Goal: Task Accomplishment & Management: Manage account settings

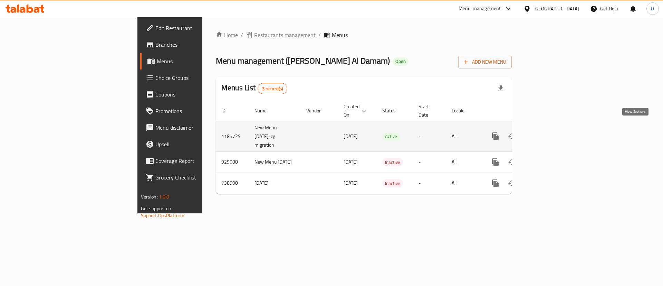
click at [549, 132] on icon "enhanced table" at bounding box center [545, 136] width 8 height 8
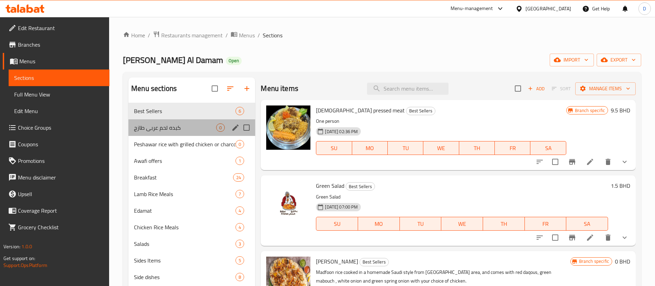
click at [190, 123] on div "كبده لحم عربي طازج 0" at bounding box center [191, 127] width 127 height 17
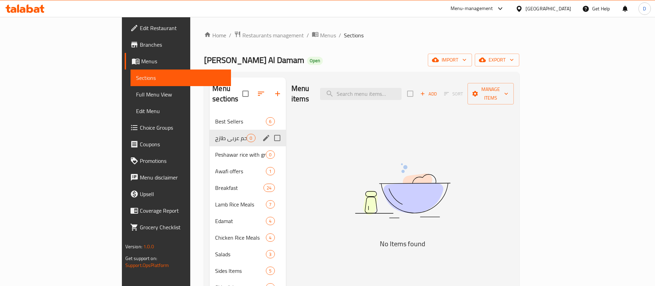
click at [270, 131] on input "Menu sections" at bounding box center [277, 138] width 15 height 15
checkbox input "true"
click at [253, 90] on icon "button" at bounding box center [257, 93] width 8 height 8
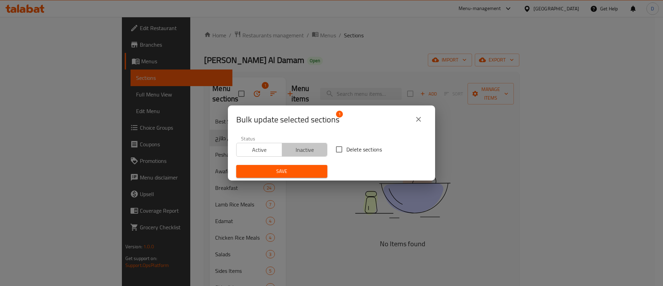
click at [311, 155] on button "Inactive" at bounding box center [305, 150] width 46 height 14
click at [337, 151] on input "Delete sections" at bounding box center [339, 149] width 15 height 15
checkbox input "true"
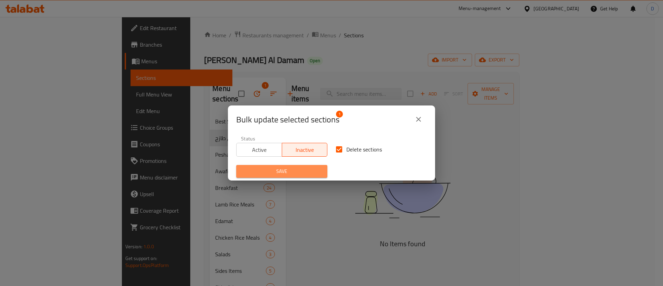
click at [306, 170] on span "Save" at bounding box center [282, 171] width 80 height 9
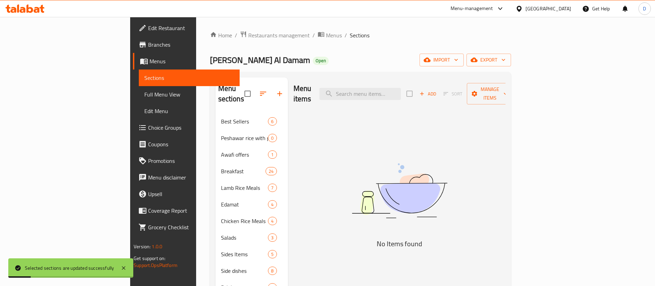
click at [303, 47] on div "Home / Restaurants management / Menus / Sections Bokhari Al Damam Open import e…" at bounding box center [360, 200] width 301 height 338
click at [271, 85] on button "button" at bounding box center [279, 93] width 17 height 17
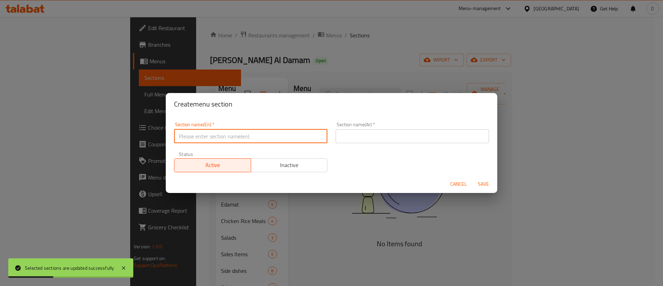
click at [235, 141] on input "text" at bounding box center [250, 136] width 153 height 14
type input "M41"
drag, startPoint x: 378, startPoint y: 145, endPoint x: 376, endPoint y: 138, distance: 6.9
click at [378, 145] on div "Section name(Ar)   * Section name(Ar) *" at bounding box center [412, 132] width 162 height 29
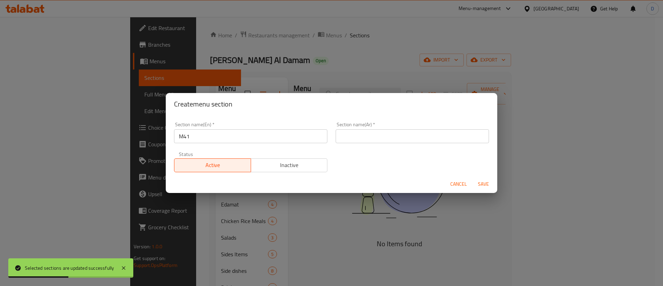
drag, startPoint x: 376, startPoint y: 138, endPoint x: 381, endPoint y: 141, distance: 6.2
click at [376, 138] on input "text" at bounding box center [412, 136] width 153 height 14
type input "وجبة لشخص واحد"
click at [485, 180] on span "Save" at bounding box center [483, 184] width 17 height 9
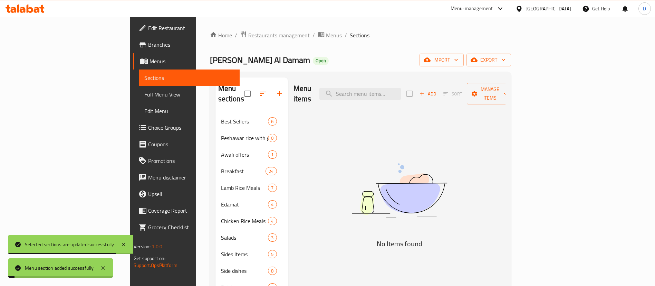
click at [354, 57] on div "[PERSON_NAME] Al Damam Open import export" at bounding box center [360, 60] width 301 height 13
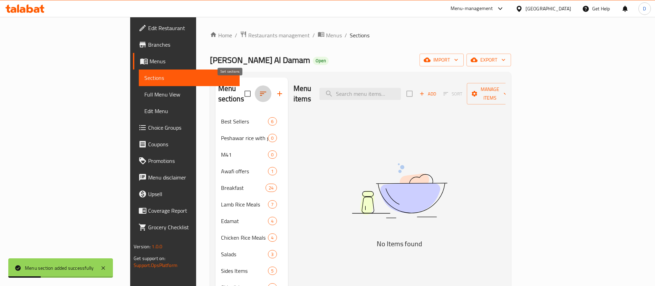
click at [259, 89] on icon "button" at bounding box center [263, 93] width 8 height 8
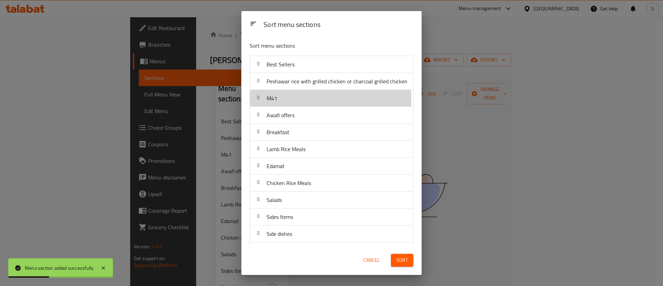
drag, startPoint x: 280, startPoint y: 98, endPoint x: 291, endPoint y: 54, distance: 45.5
click at [291, 54] on div "Sort menu sections Best Sellers Peshawar rice with grilled chicken or charcoal …" at bounding box center [331, 140] width 180 height 209
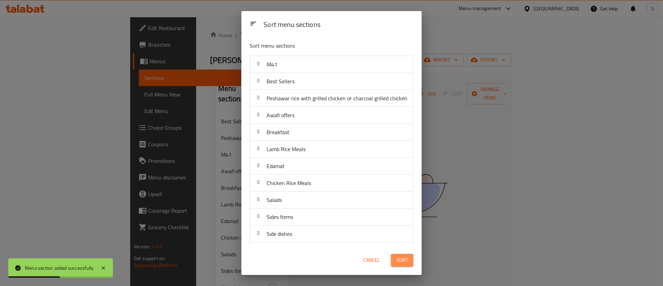
click at [401, 256] on span "Sort" at bounding box center [401, 260] width 11 height 9
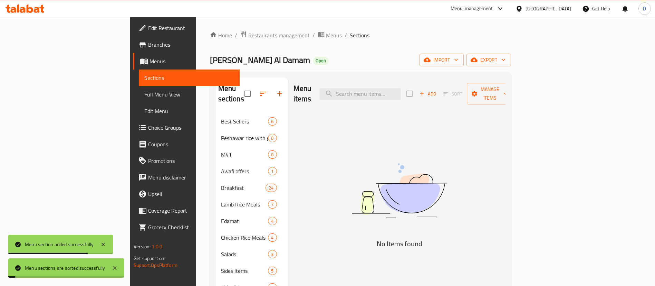
click at [280, 58] on div "[PERSON_NAME] Al Damam Open import export" at bounding box center [360, 60] width 301 height 13
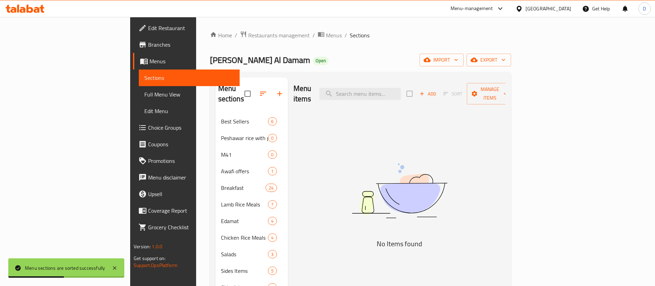
click at [326, 59] on div "[PERSON_NAME] Al Damam Open import export" at bounding box center [360, 60] width 301 height 13
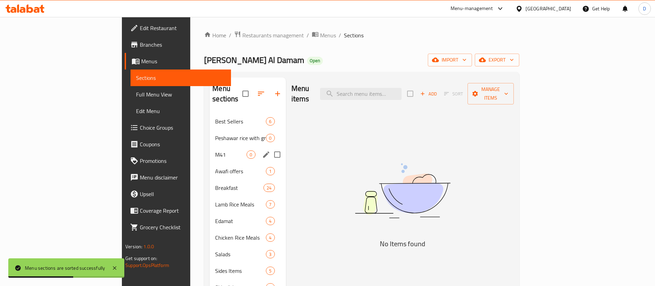
click at [210, 146] on div "M41 0" at bounding box center [248, 154] width 76 height 17
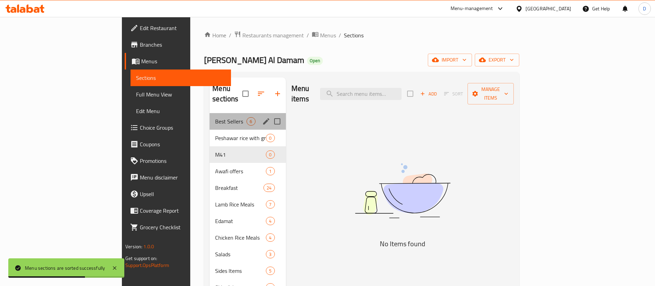
click at [210, 115] on div "Best Sellers 6" at bounding box center [248, 121] width 76 height 17
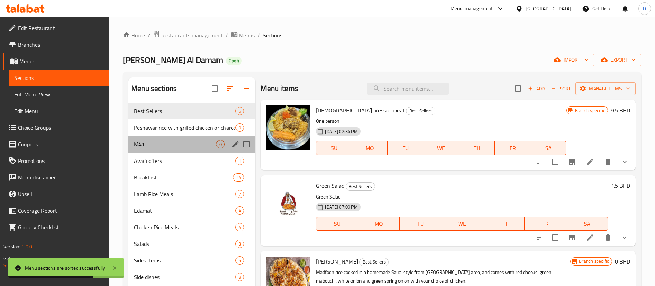
click at [166, 138] on div "M41 0" at bounding box center [191, 144] width 127 height 17
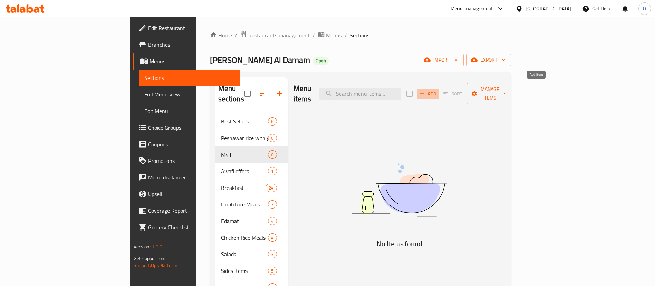
click at [439, 93] on button "Add" at bounding box center [428, 93] width 22 height 11
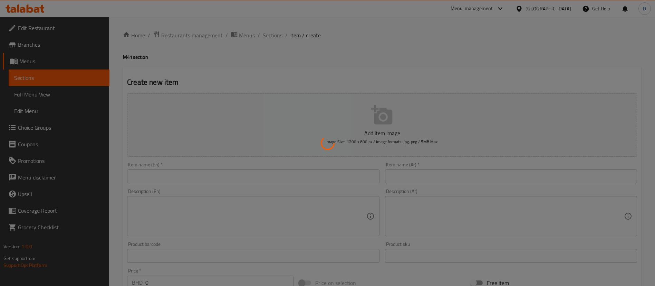
click at [259, 162] on div at bounding box center [327, 143] width 655 height 286
drag, startPoint x: 261, startPoint y: 171, endPoint x: 264, endPoint y: 174, distance: 3.9
click at [264, 174] on div at bounding box center [327, 143] width 655 height 286
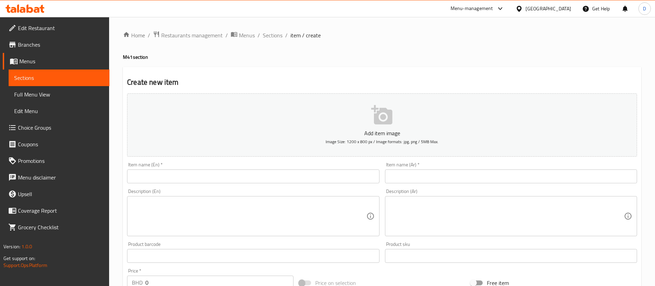
click at [199, 193] on div "Description (En) Description (En)" at bounding box center [253, 212] width 252 height 47
click at [204, 184] on div "Item name (En)   * Item name (En) *" at bounding box center [253, 172] width 258 height 27
click at [205, 182] on input "text" at bounding box center [253, 176] width 252 height 14
paste input "Quarter Chicken [PERSON_NAME] + Salad + Drink"
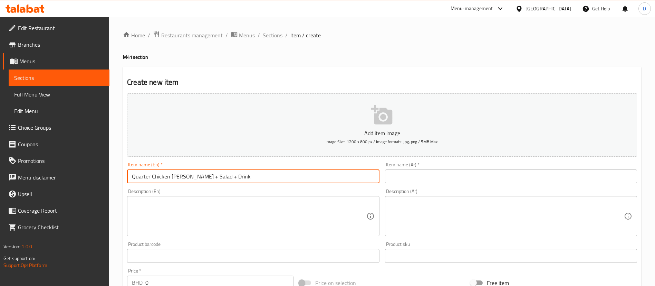
type input "Quarter Chicken [PERSON_NAME] + Salad + Drink"
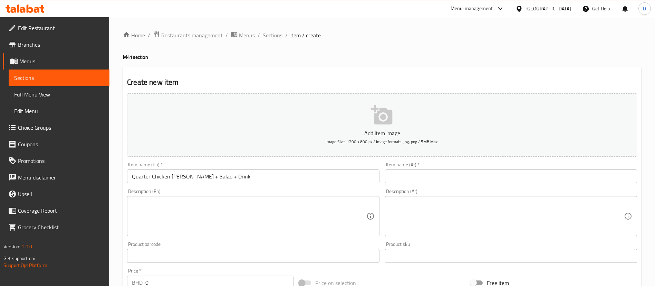
drag, startPoint x: 296, startPoint y: 87, endPoint x: 298, endPoint y: 84, distance: 4.3
click at [297, 87] on div "Create new item Add item image Image Size: 1200 x 800 px / Image formats: jpg, …" at bounding box center [382, 268] width 518 height 402
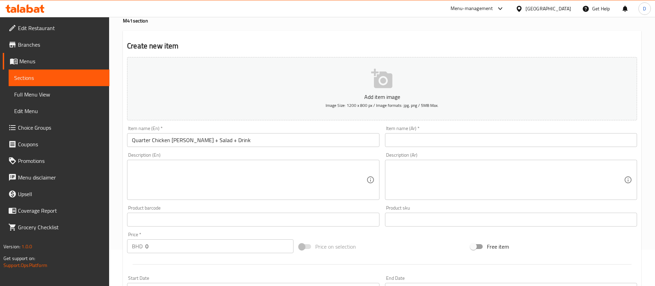
scroll to position [52, 0]
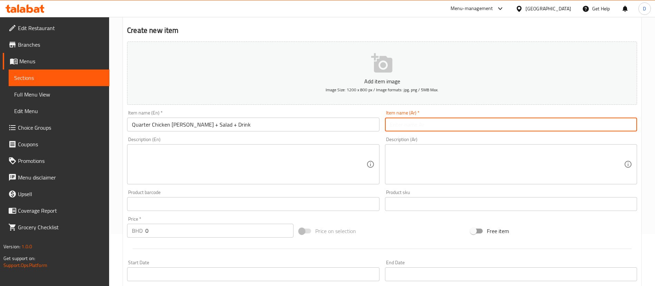
click at [420, 131] on input "text" at bounding box center [511, 124] width 252 height 14
paste input "ربع دجاجة مندي أرز + سلطة + مشروب"
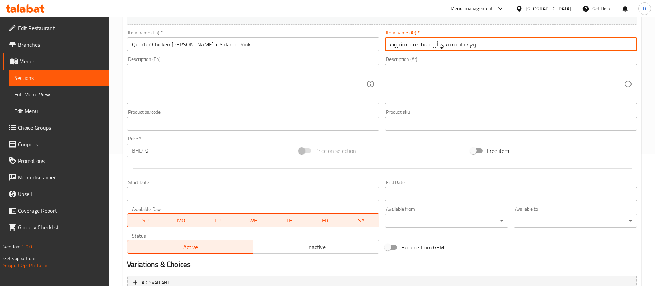
scroll to position [155, 0]
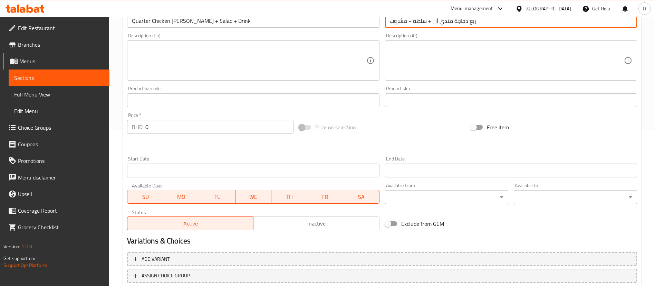
type input "ربع دجاجة مندي أرز + سلطة + مشروب"
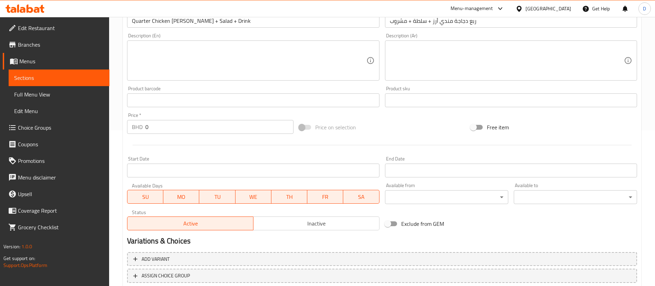
paste input "4.2"
drag, startPoint x: 165, startPoint y: 124, endPoint x: 141, endPoint y: 125, distance: 24.6
click at [141, 125] on div "BHD 4.2 Price *" at bounding box center [210, 127] width 166 height 14
click at [161, 129] on input "4.2" at bounding box center [219, 127] width 148 height 14
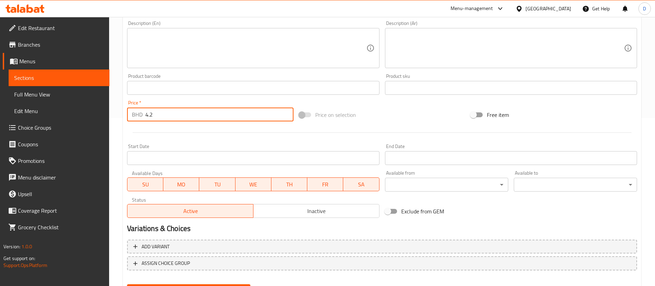
scroll to position [202, 0]
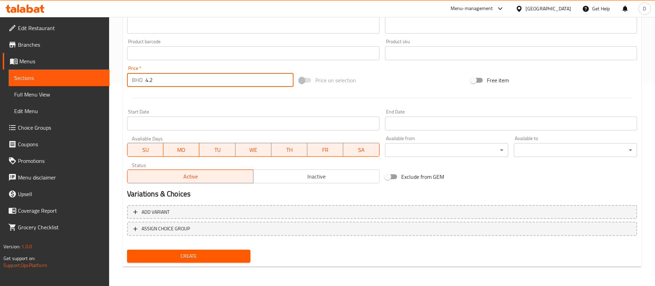
type input "4.2"
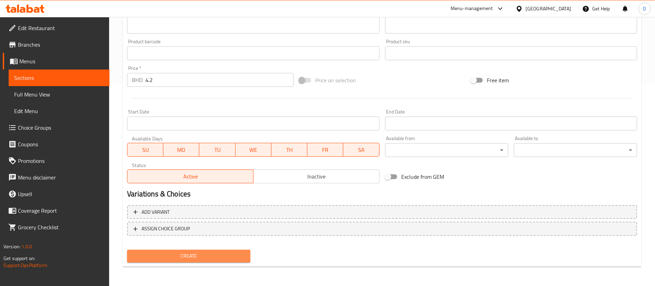
click at [231, 253] on span "Create" at bounding box center [189, 255] width 112 height 9
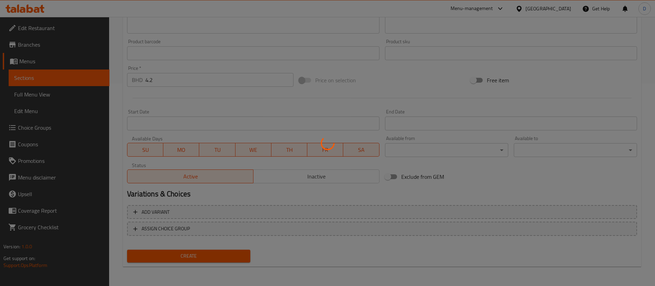
type input "0"
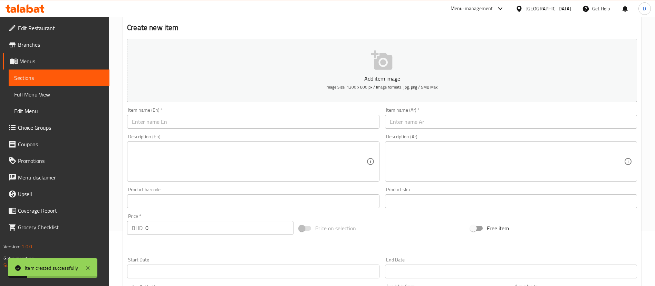
scroll to position [47, 0]
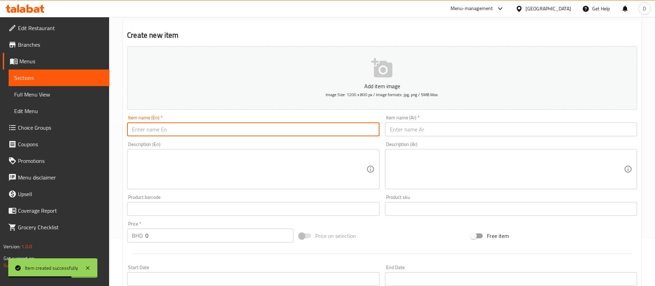
click at [153, 126] on input "text" at bounding box center [253, 129] width 252 height 14
paste input "Quarter Chicken Madfoon Hasawi + Salad + Drink"
type input "Quarter Chicken Madfoon Hasawi + Salad + Drink"
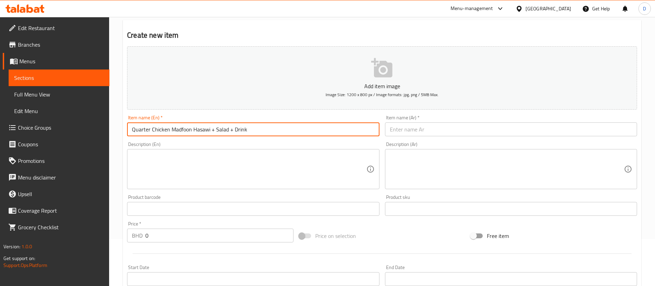
click at [405, 129] on input "text" at bounding box center [511, 129] width 252 height 14
paste input "ربع دجاجة [PERSON_NAME] + سلطة + مشروب"
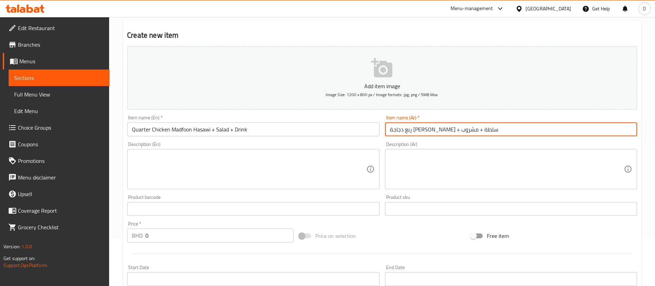
type input "ربع دجاجة [PERSON_NAME] + سلطة + مشروب"
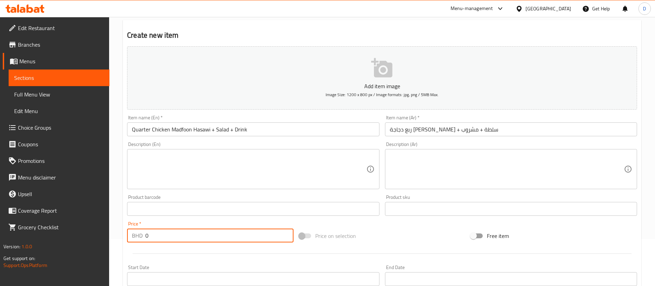
drag, startPoint x: 160, startPoint y: 234, endPoint x: 96, endPoint y: 241, distance: 63.9
click at [96, 241] on div "Edit Restaurant Branches Menus Sections Full Menu View Edit Menu Choice Groups …" at bounding box center [327, 205] width 655 height 471
paste input "4.2"
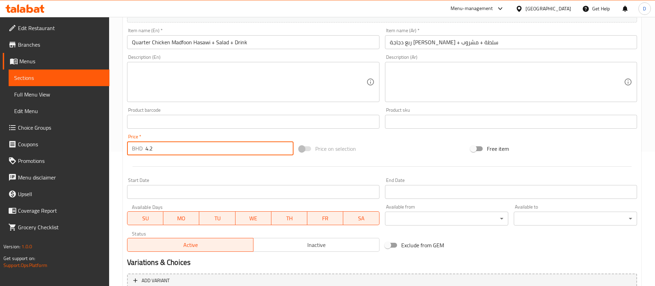
scroll to position [202, 0]
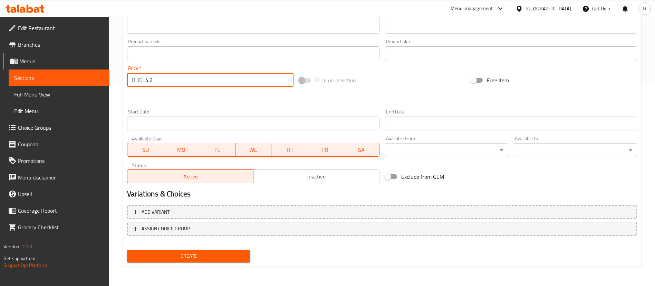
type input "4.2"
click at [213, 258] on span "Create" at bounding box center [189, 255] width 112 height 9
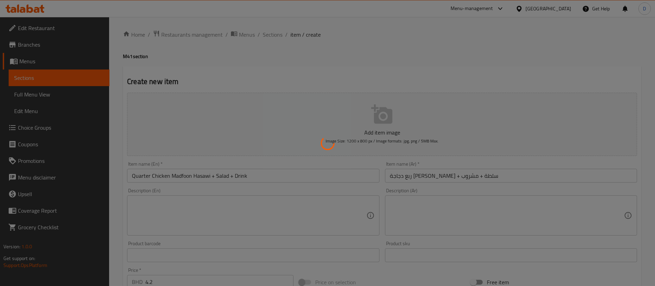
scroll to position [0, 0]
type input "0"
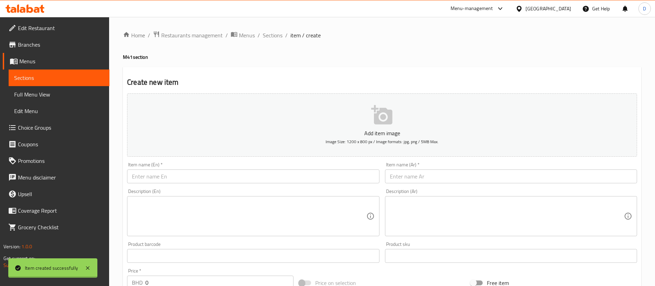
click at [327, 62] on div "Home / Restaurants management / Menus / Sections / item / create M41 section Cr…" at bounding box center [382, 252] width 518 height 443
click at [281, 35] on span "Sections" at bounding box center [273, 35] width 20 height 8
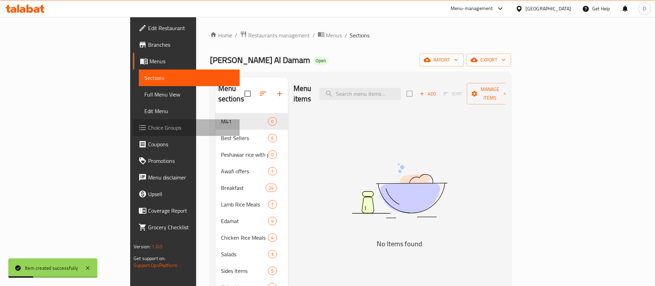
click at [148, 128] on span "Choice Groups" at bounding box center [191, 127] width 86 height 8
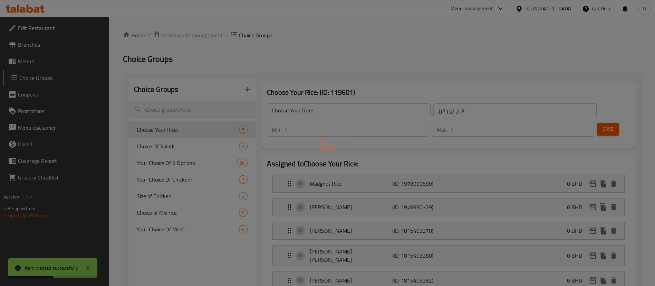
click at [163, 145] on div at bounding box center [327, 143] width 655 height 286
click at [175, 158] on div at bounding box center [327, 143] width 655 height 286
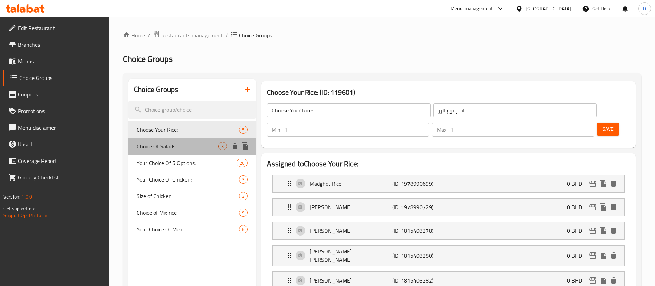
click at [175, 147] on span "Choice Of Salad:" at bounding box center [177, 146] width 81 height 8
type input "Choice Of Salad:"
type input "نوع السلاطة:"
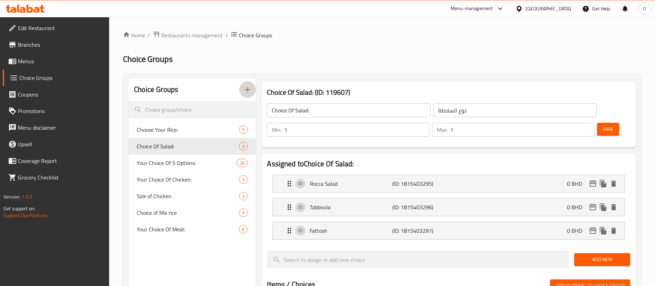
click at [247, 94] on button "button" at bounding box center [247, 89] width 17 height 17
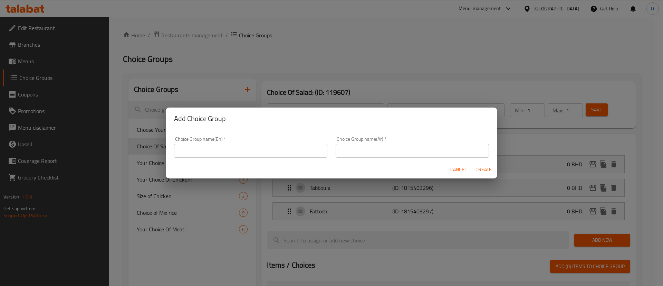
click at [227, 144] on input "text" at bounding box center [250, 151] width 153 height 14
paste input "Your Choice Of Side:"
type input "Your Choice Of Side:"
click at [359, 151] on input "text" at bounding box center [412, 151] width 153 height 14
paste input "اختيارك للطبق الجانبي:"
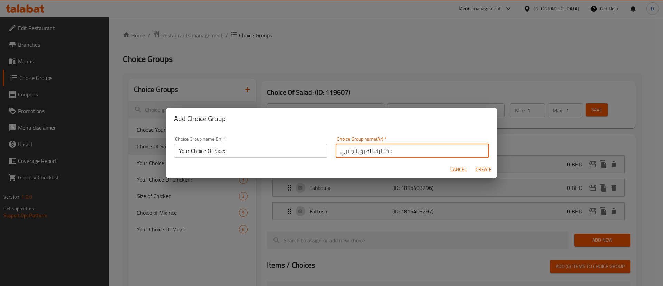
type input "اختيارك للطبق الجانبي:"
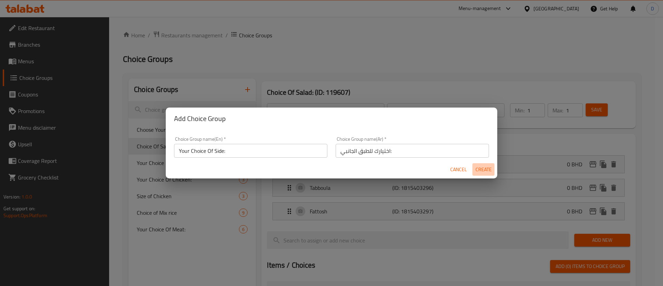
click at [480, 166] on span "Create" at bounding box center [483, 169] width 17 height 9
type input "Your Choice Of Side:"
type input "اختيارك للطبق الجانبي:"
type input "0"
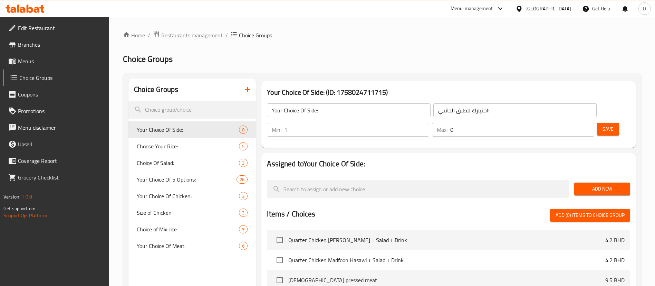
type input "1"
click at [429, 123] on input "1" at bounding box center [356, 130] width 145 height 14
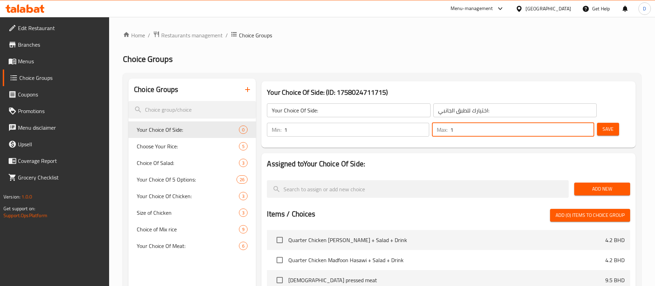
type input "1"
click at [576, 123] on input "1" at bounding box center [522, 130] width 144 height 14
click at [599, 184] on span "Add New" at bounding box center [602, 188] width 45 height 9
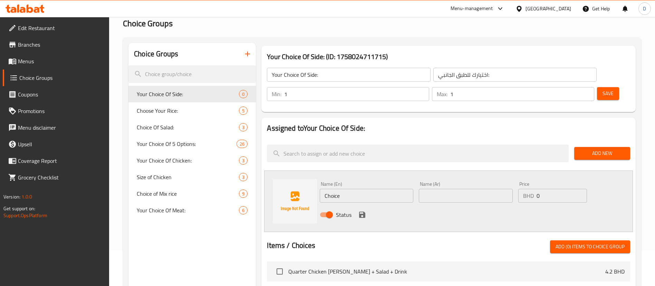
scroll to position [52, 0]
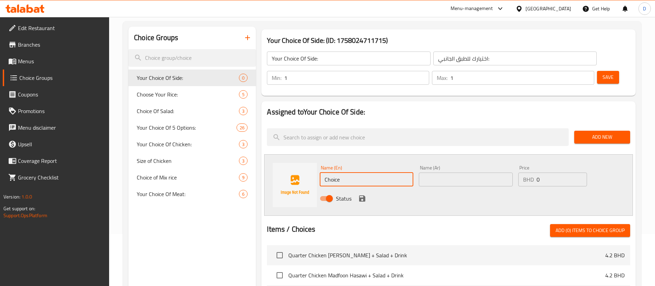
drag, startPoint x: 349, startPoint y: 163, endPoint x: 302, endPoint y: 168, distance: 47.2
click at [305, 167] on div "Name (En) Choice Name (En) Name (Ar) Name (Ar) Price BHD 0 Price Status" at bounding box center [448, 184] width 369 height 61
paste input "Green Salad"
type input "Green Salad"
drag, startPoint x: 475, startPoint y: 152, endPoint x: 476, endPoint y: 157, distance: 4.9
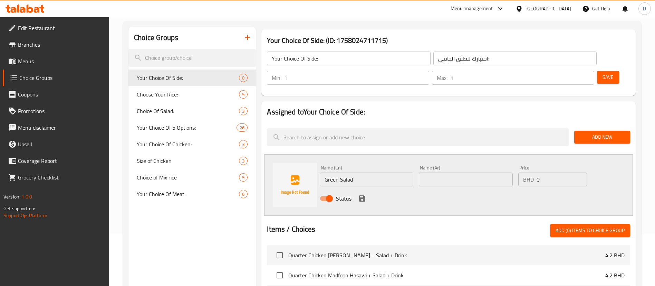
click at [475, 165] on div "Name (Ar) Name (Ar)" at bounding box center [466, 175] width 94 height 21
drag, startPoint x: 477, startPoint y: 157, endPoint x: 474, endPoint y: 163, distance: 6.3
click at [477, 172] on input "text" at bounding box center [466, 179] width 94 height 14
paste input "سلطة خضراء"
type input "سلطة خضراء"
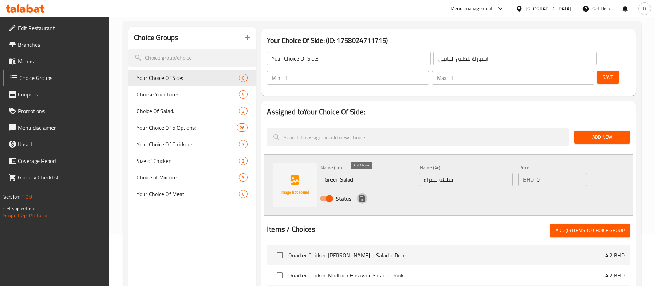
click at [362, 195] on icon "save" at bounding box center [362, 198] width 6 height 6
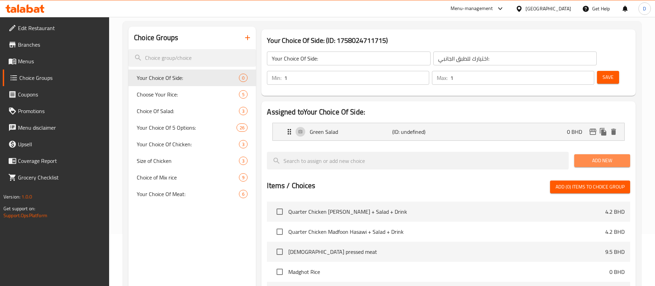
click at [615, 154] on button "Add New" at bounding box center [602, 160] width 56 height 13
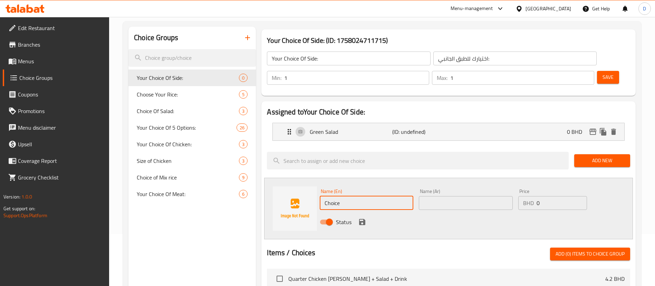
drag, startPoint x: 270, startPoint y: 192, endPoint x: 286, endPoint y: 195, distance: 15.5
click at [267, 192] on div "Name (En) Choice Name (En) Name (Ar) Name (Ar) Price BHD 0 Price Status" at bounding box center [448, 207] width 369 height 61
paste input "Fattoush Salad"
type input "Fattoush Salad"
click at [432, 196] on input "text" at bounding box center [466, 203] width 94 height 14
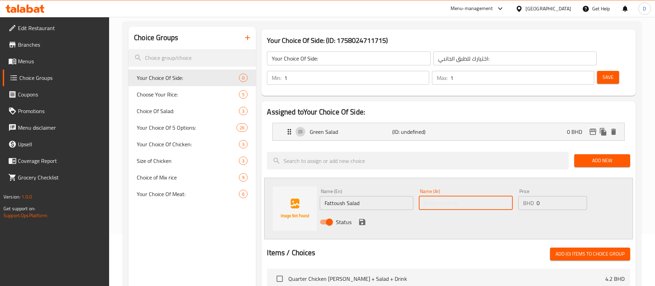
paste input "سلطة فتوش"
type input "سلطة فتوش"
click at [363, 219] on icon "save" at bounding box center [362, 222] width 6 height 6
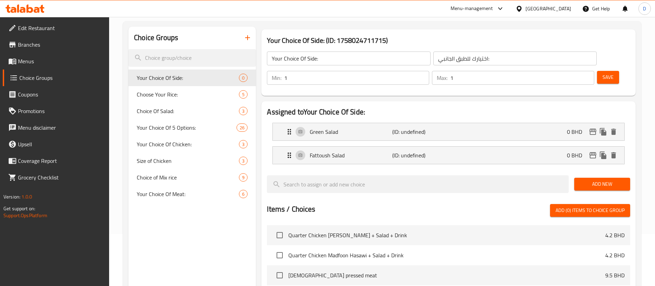
click at [603, 73] on span "Save" at bounding box center [608, 77] width 11 height 9
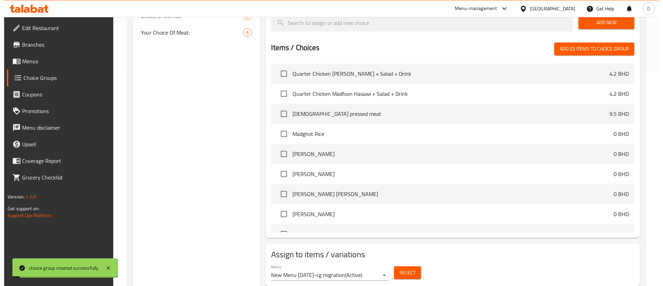
scroll to position [216, 0]
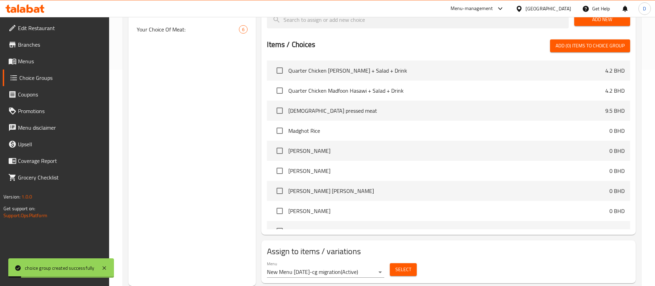
click at [403, 263] on button "Select" at bounding box center [403, 269] width 27 height 13
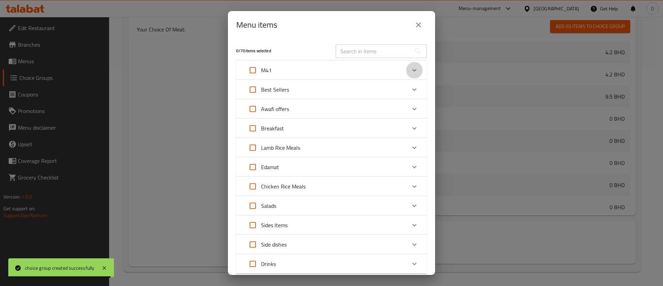
click at [410, 73] on icon "Expand" at bounding box center [414, 70] width 8 height 8
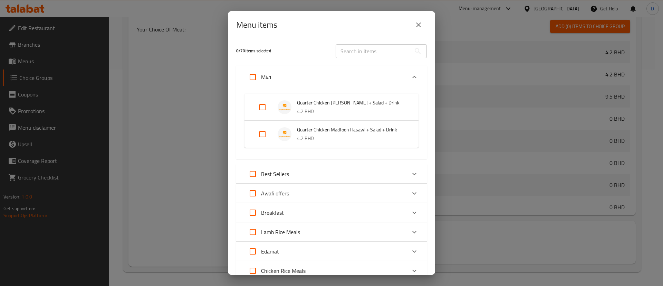
click at [251, 77] on input "Expand" at bounding box center [252, 77] width 17 height 17
checkbox input "true"
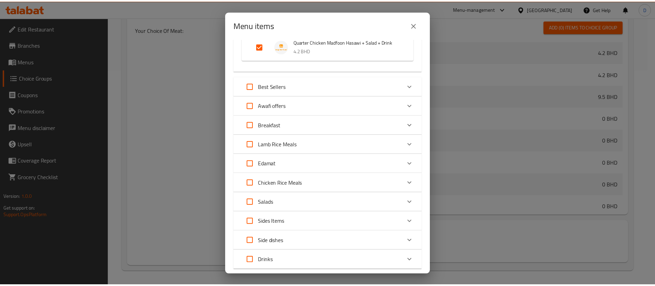
scroll to position [131, 0]
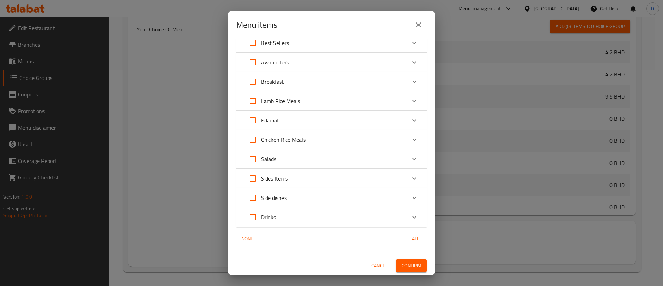
click at [407, 266] on span "Confirm" at bounding box center [412, 265] width 20 height 9
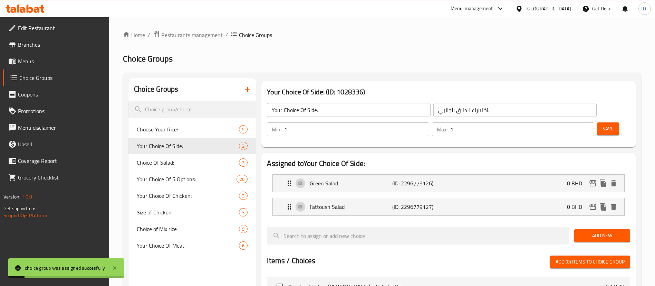
scroll to position [0, 0]
click at [248, 88] on icon "button" at bounding box center [247, 89] width 5 height 5
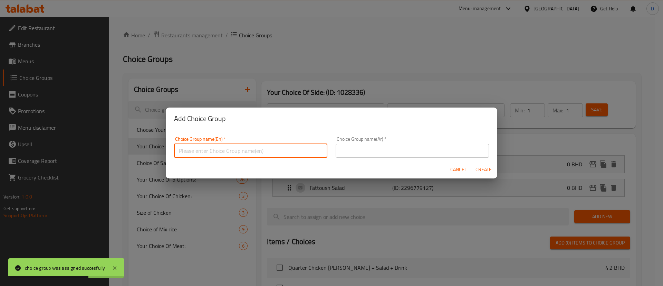
click at [241, 144] on input "text" at bounding box center [250, 151] width 153 height 14
paste input "Your Choice Of Drink:"
type input "Your Choice Of Drink:"
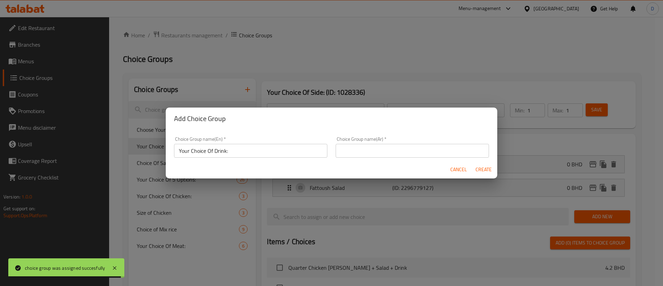
drag, startPoint x: 361, startPoint y: 147, endPoint x: 374, endPoint y: 152, distance: 13.9
click at [362, 147] on input "text" at bounding box center [412, 151] width 153 height 14
paste input "اختيارك من المشروبات:"
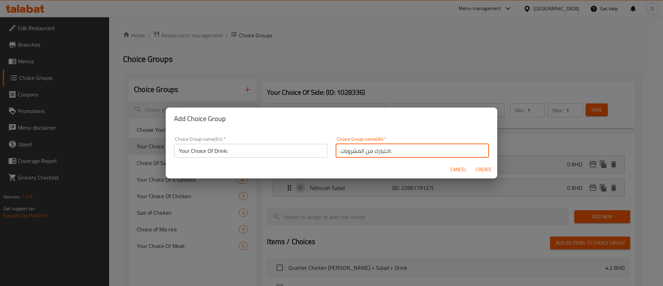
type input "اختيارك من المشروبات:"
click at [488, 162] on div "Cancel Create" at bounding box center [331, 169] width 331 height 18
click at [488, 166] on span "Create" at bounding box center [483, 169] width 17 height 9
type input "Your Choice Of Drink:"
type input "اختيارك من المشروبات:"
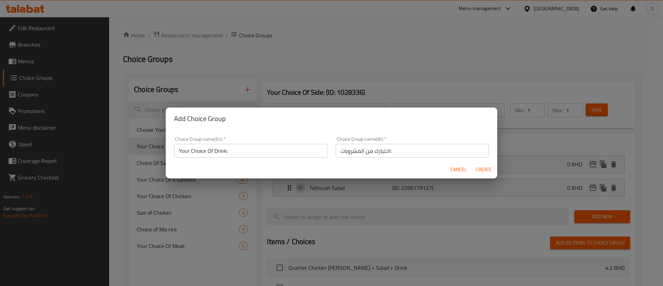
type input "0"
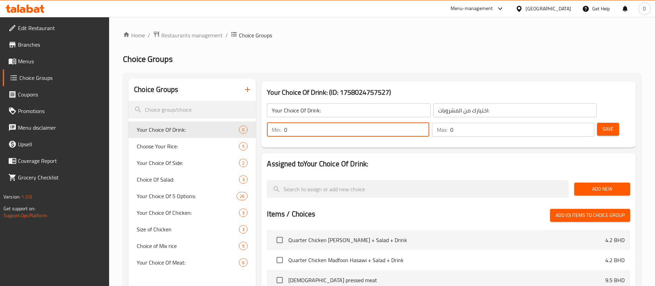
click at [429, 123] on input "0" at bounding box center [356, 130] width 145 height 14
drag, startPoint x: 539, startPoint y: 107, endPoint x: 562, endPoint y: 107, distance: 23.5
type input "1"
click at [429, 123] on input "1" at bounding box center [356, 130] width 145 height 14
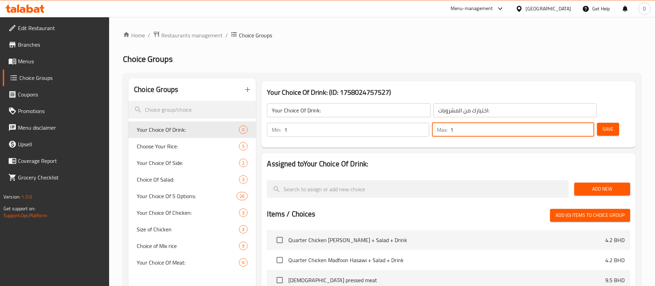
type input "1"
click at [577, 123] on input "1" at bounding box center [522, 130] width 144 height 14
click at [590, 184] on span "Add New" at bounding box center [602, 188] width 45 height 9
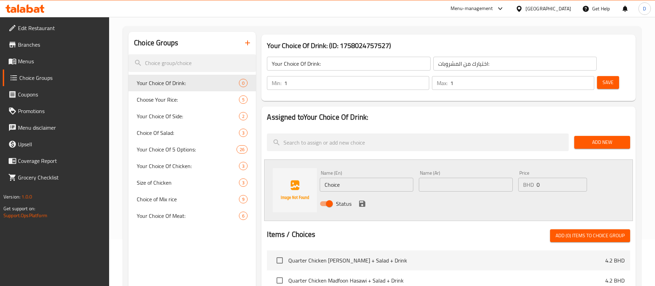
scroll to position [104, 0]
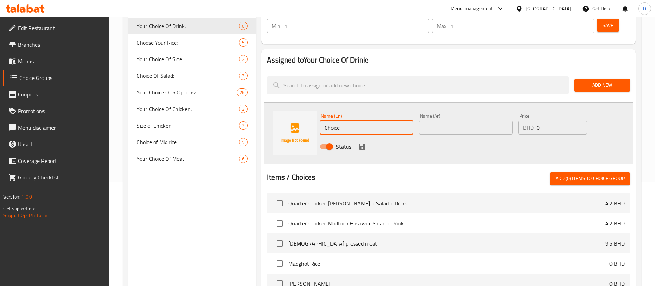
drag, startPoint x: 360, startPoint y: 113, endPoint x: 277, endPoint y: 123, distance: 83.7
click at [277, 123] on div "Name (En) Choice Name (En) Name (Ar) Name (Ar) Price BHD 0 Price Status" at bounding box center [448, 132] width 369 height 61
paste input "Pepsi"
type input "Pepsi"
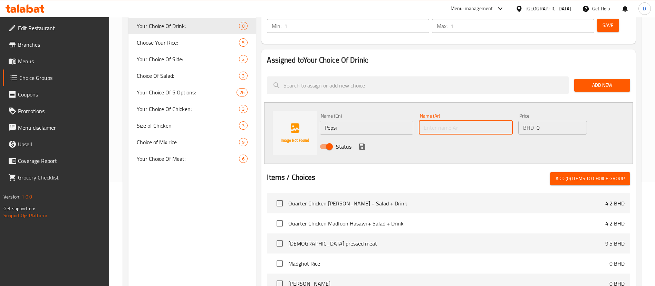
click at [430, 121] on input "text" at bounding box center [466, 128] width 94 height 14
paste input "بيبسي"
type input "بيبسي"
click at [363, 143] on icon "save" at bounding box center [362, 146] width 6 height 6
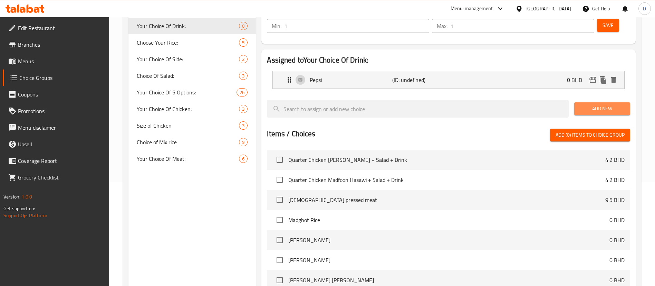
click at [595, 102] on button "Add New" at bounding box center [602, 108] width 56 height 13
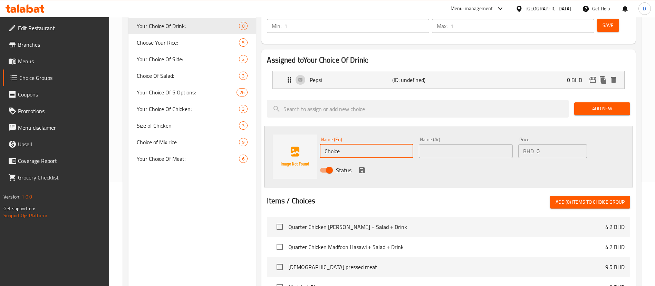
drag, startPoint x: 357, startPoint y: 133, endPoint x: 291, endPoint y: 135, distance: 65.3
click at [291, 135] on div "Name (En) Choice Name (En) Name (Ar) Name (Ar) Price BHD 0 Price Status" at bounding box center [448, 156] width 369 height 61
paste input "[PERSON_NAME]"
type input "[PERSON_NAME]"
click at [438, 144] on input "text" at bounding box center [466, 151] width 94 height 14
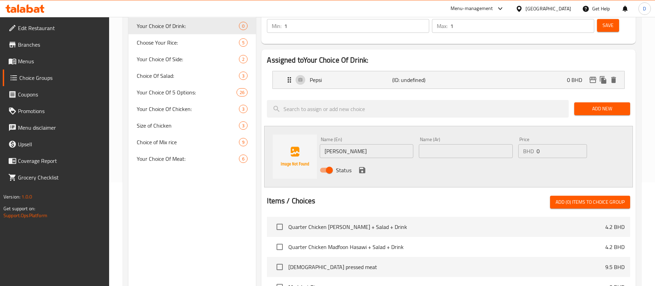
paste input "[PERSON_NAME]"
type input "[PERSON_NAME]"
click at [356, 161] on div "Status" at bounding box center [465, 170] width 297 height 19
click at [363, 166] on icon "save" at bounding box center [362, 170] width 8 height 8
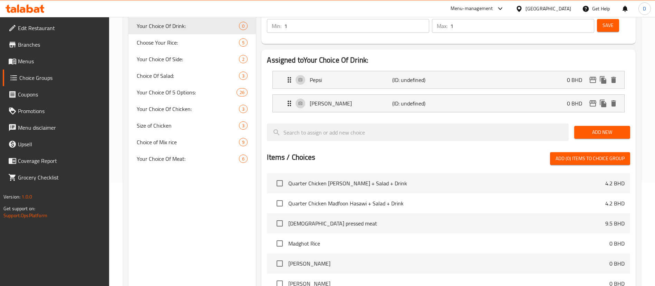
click at [590, 128] on span "Add New" at bounding box center [602, 132] width 45 height 9
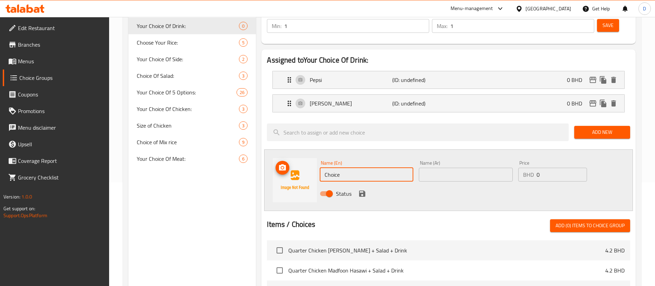
drag, startPoint x: 341, startPoint y: 157, endPoint x: 278, endPoint y: 165, distance: 63.7
click at [272, 161] on div "Name (En) Choice Name (En) Name (Ar) Name (Ar) Price BHD 0 Price Status" at bounding box center [448, 179] width 369 height 61
paste input "Mirinda Orang"
type input "[PERSON_NAME]"
drag, startPoint x: 441, startPoint y: 154, endPoint x: 434, endPoint y: 156, distance: 7.9
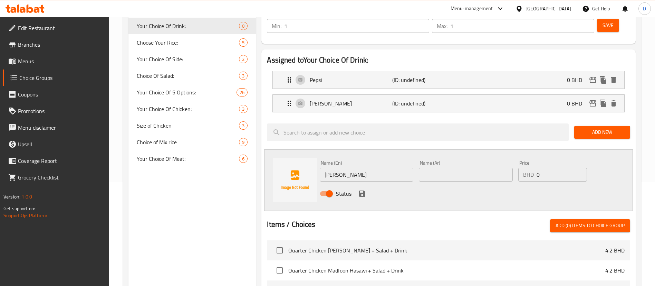
click at [441, 167] on input "text" at bounding box center [466, 174] width 94 height 14
paste input "ميرندا برتقال"
type input "ميرندا برتقال"
click at [359, 190] on icon "save" at bounding box center [362, 193] width 6 height 6
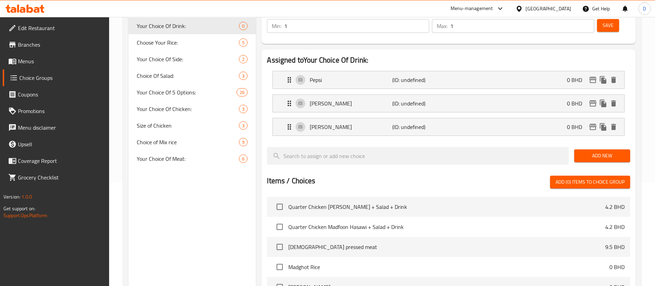
click at [597, 151] on span "Add New" at bounding box center [602, 155] width 45 height 9
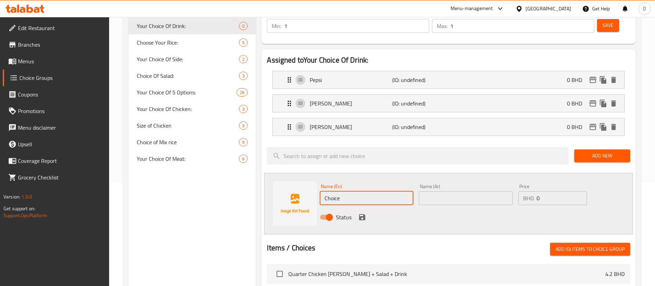
drag, startPoint x: 340, startPoint y: 173, endPoint x: 260, endPoint y: 168, distance: 80.3
click at [296, 177] on div "Name (En) Choice Name (En) Name (Ar) Name (Ar) Price BHD 0 Price Status" at bounding box center [448, 203] width 369 height 61
paste input "itrus"
type input "Citrus"
drag, startPoint x: 437, startPoint y: 183, endPoint x: 428, endPoint y: 185, distance: 9.1
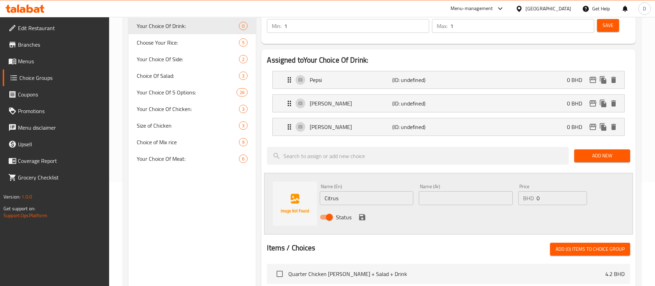
click at [437, 191] on input "text" at bounding box center [466, 198] width 94 height 14
paste input "الحمضيات"
type input "الحمضيات"
click at [362, 213] on icon "save" at bounding box center [362, 217] width 8 height 8
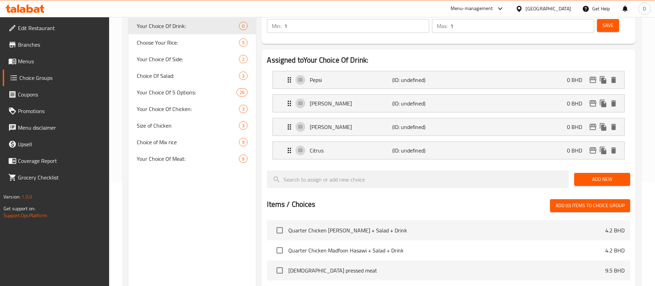
click at [569, 167] on div at bounding box center [417, 178] width 307 height 23
click at [575, 173] on button "Add New" at bounding box center [602, 179] width 56 height 13
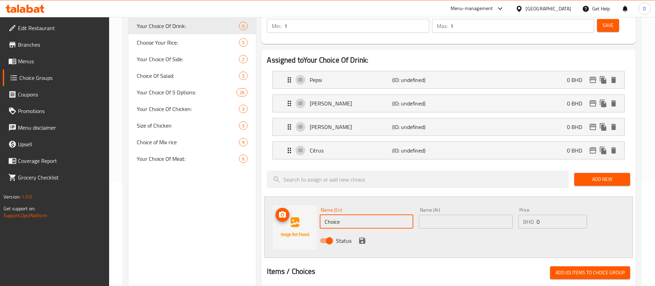
paste input "Mountain Dew"
drag, startPoint x: 341, startPoint y: 205, endPoint x: 283, endPoint y: 201, distance: 58.5
click at [283, 201] on div "Name (En) Choice Name (En) Name (Ar) Name (Ar) Price BHD 0 Price Status" at bounding box center [448, 226] width 369 height 61
type input "Mountain Dew"
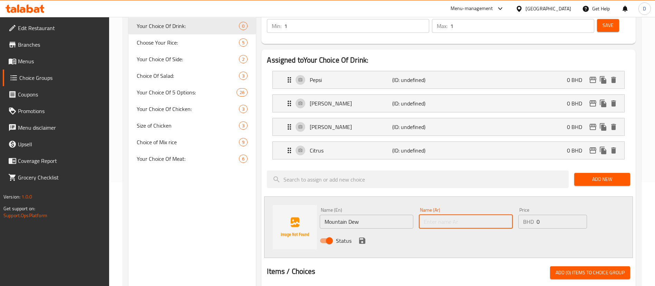
drag, startPoint x: 448, startPoint y: 200, endPoint x: 414, endPoint y: 206, distance: 34.5
click at [447, 214] on input "text" at bounding box center [466, 221] width 94 height 14
paste input "ماونتن ديو"
type input "ماونتن ديو"
click at [365, 237] on icon "save" at bounding box center [362, 240] width 6 height 6
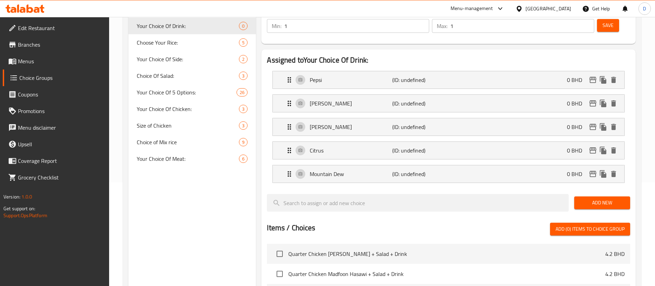
click at [582, 198] on span "Add New" at bounding box center [602, 202] width 45 height 9
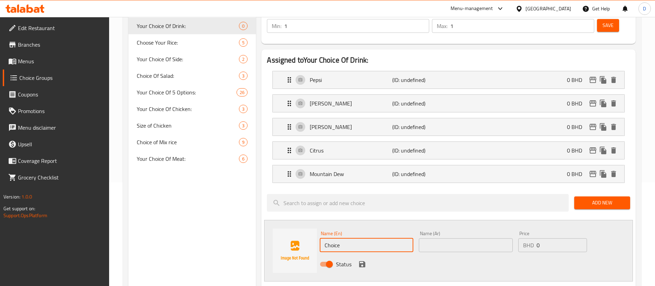
drag, startPoint x: 347, startPoint y: 227, endPoint x: 225, endPoint y: 226, distance: 121.5
click at [225, 226] on div "Choice Groups Your Choice Of Drink: 0 Choose Your Rice: 5 Your Choice Of Side: …" at bounding box center [383, 255] width 510 height 561
paste input "Shani"
type input "Shani"
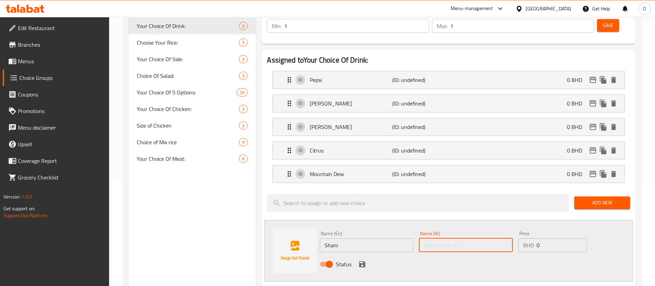
click at [469, 230] on div "Name (Ar) Name (Ar)" at bounding box center [465, 241] width 99 height 27
click at [468, 238] on input "text" at bounding box center [466, 245] width 94 height 14
paste input "شاني"
type input "شاني"
click at [362, 261] on icon "save" at bounding box center [362, 264] width 6 height 6
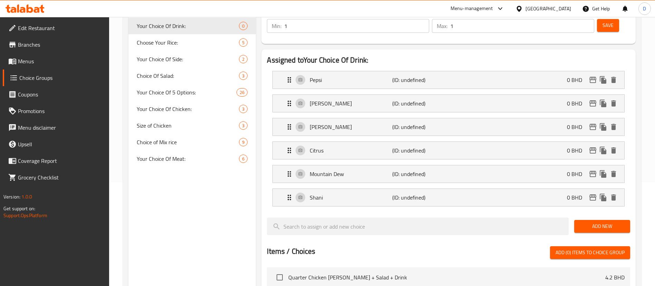
click at [584, 220] on button "Add New" at bounding box center [602, 226] width 56 height 13
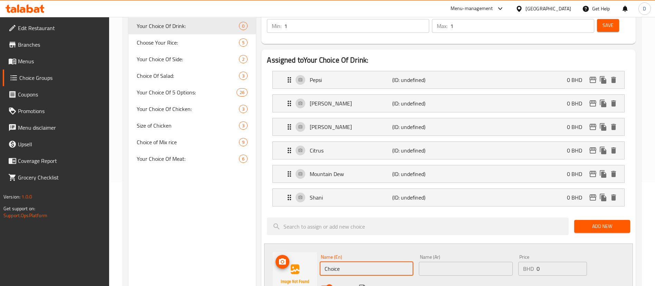
drag, startPoint x: 331, startPoint y: 247, endPoint x: 279, endPoint y: 250, distance: 52.9
click at [278, 252] on div "Name (En) Choice Name (En) Name (Ar) Name (Ar) Price BHD 0 Price Status" at bounding box center [448, 273] width 369 height 61
paste input "Diet Pepsi"
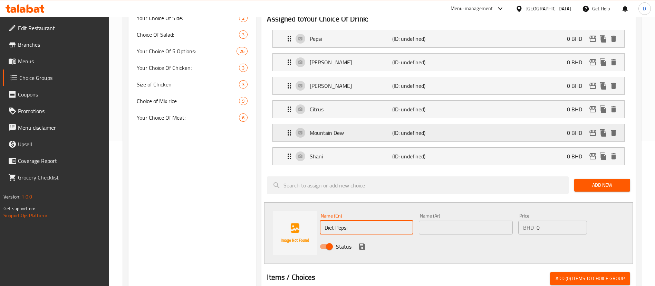
scroll to position [207, 0]
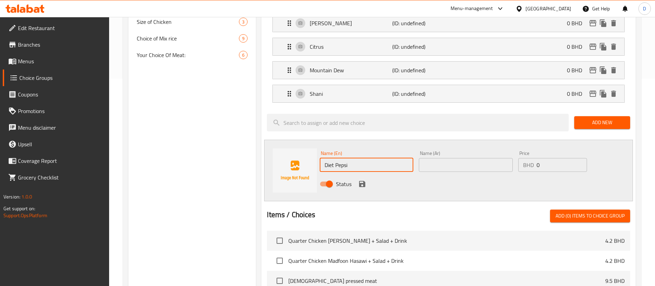
type input "Diet Pepsi"
click at [427, 158] on input "text" at bounding box center [466, 165] width 94 height 14
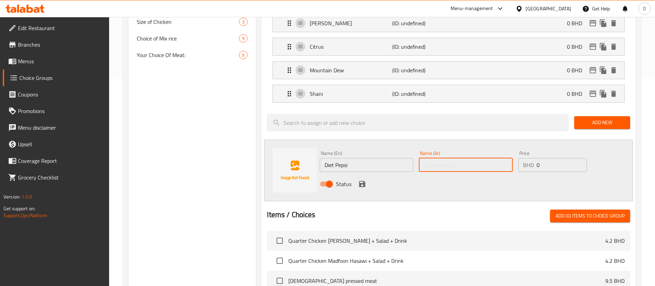
paste input "[PERSON_NAME]"
type input "[PERSON_NAME]"
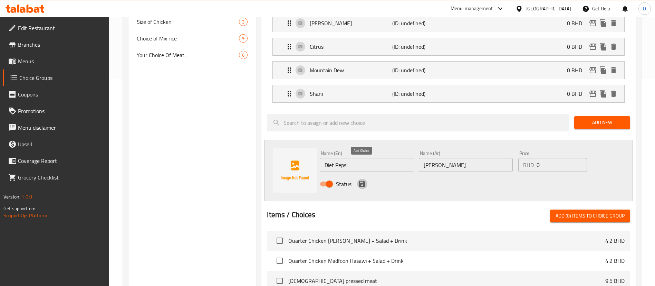
click at [366, 180] on icon "save" at bounding box center [362, 184] width 8 height 8
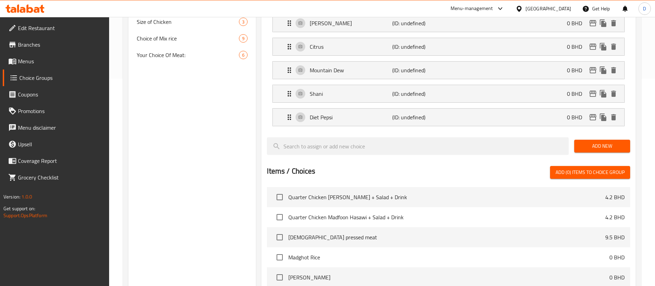
click at [590, 142] on span "Add New" at bounding box center [602, 146] width 45 height 9
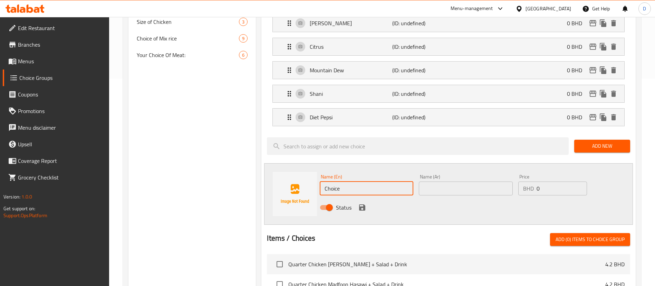
drag, startPoint x: 360, startPoint y: 168, endPoint x: 285, endPoint y: 167, distance: 75.3
click at [285, 167] on div "Name (En) Choice Name (En) Name (Ar) Name (Ar) Price BHD 0 Price Status" at bounding box center [448, 193] width 369 height 61
paste input "Diet 7up"
type input "Diet 7up"
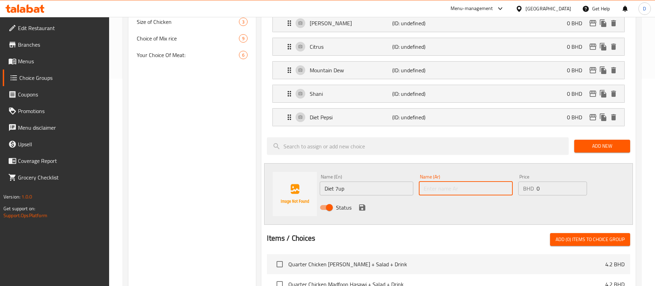
click at [475, 181] on input "text" at bounding box center [466, 188] width 94 height 14
paste input "حمية سفن أب"
click at [449, 181] on input "حمية سفن أب" at bounding box center [466, 188] width 94 height 14
paste input "ايت"
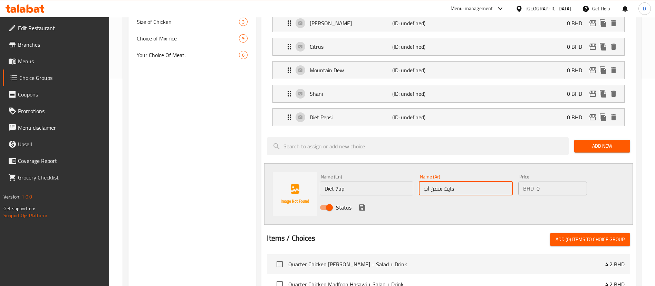
type input "دايت سفن أب"
click at [360, 204] on icon "save" at bounding box center [362, 207] width 6 height 6
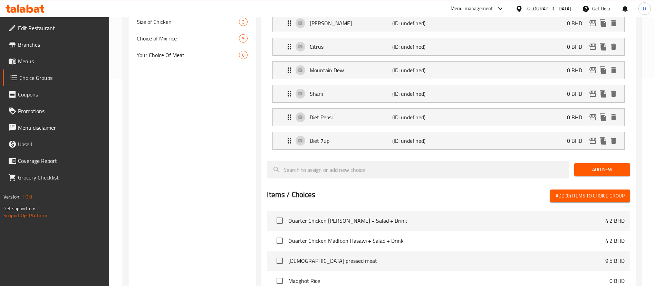
click at [588, 165] on span "Add New" at bounding box center [602, 169] width 45 height 9
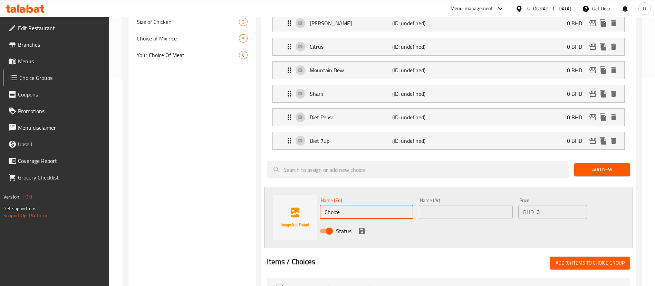
drag, startPoint x: 349, startPoint y: 191, endPoint x: 283, endPoint y: 194, distance: 66.4
click at [283, 194] on div "Name (En) Choice Name (En) Name (Ar) Name (Ar) Price BHD 0 Price Status" at bounding box center [448, 216] width 369 height 61
paste input "Water"
type input "Water"
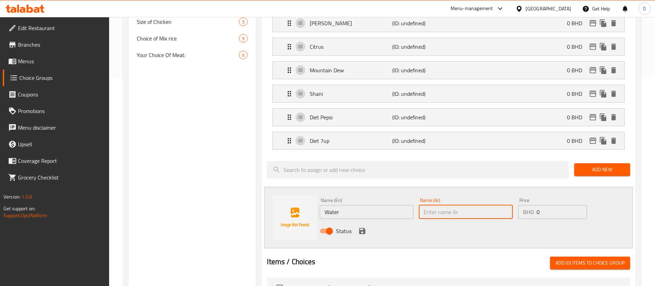
drag, startPoint x: 467, startPoint y: 191, endPoint x: 433, endPoint y: 198, distance: 34.6
click at [465, 205] on input "text" at bounding box center [466, 212] width 94 height 14
paste input "ماء"
type input "ماء"
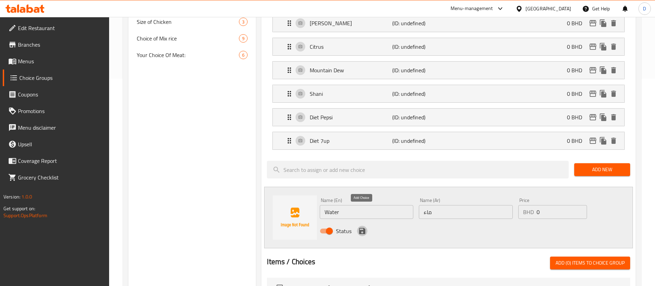
click at [363, 228] on icon "save" at bounding box center [362, 231] width 6 height 6
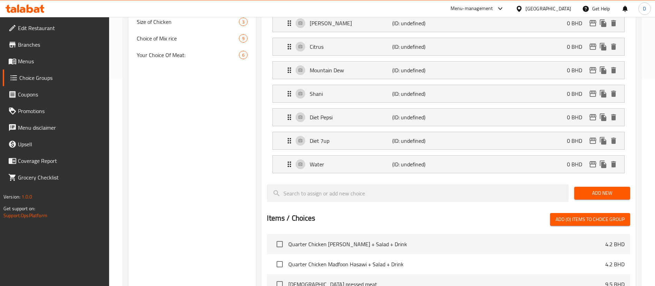
click at [582, 189] on span "Add New" at bounding box center [602, 193] width 45 height 9
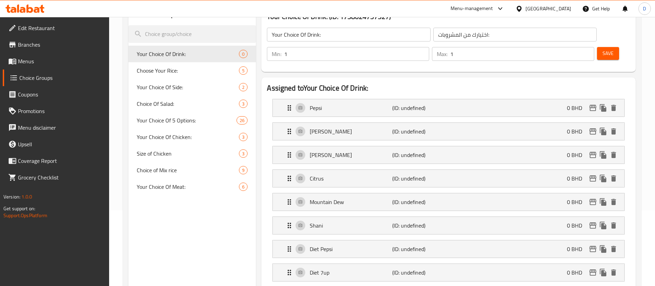
scroll to position [52, 0]
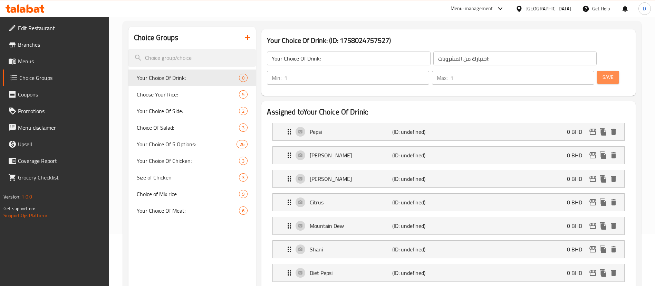
click at [603, 73] on span "Save" at bounding box center [608, 77] width 11 height 9
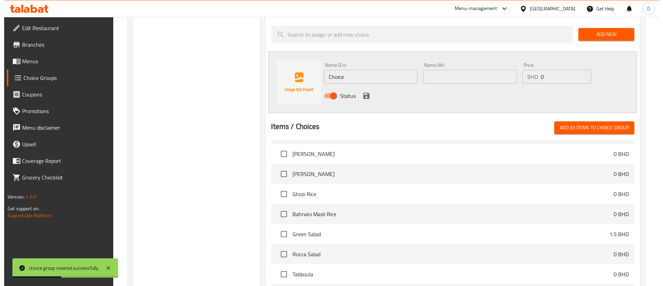
scroll to position [447, 0]
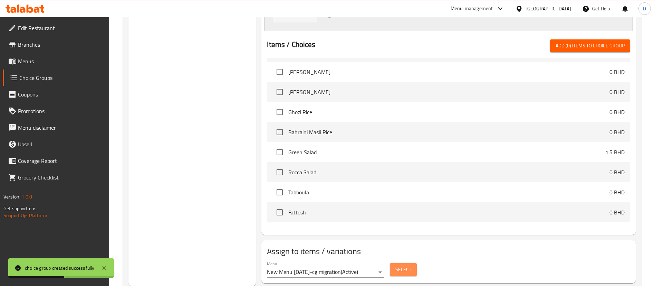
click at [397, 265] on span "Select" at bounding box center [403, 269] width 16 height 9
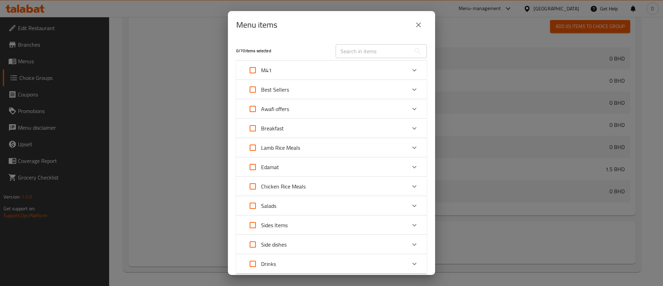
click at [359, 69] on div "M41" at bounding box center [325, 70] width 162 height 17
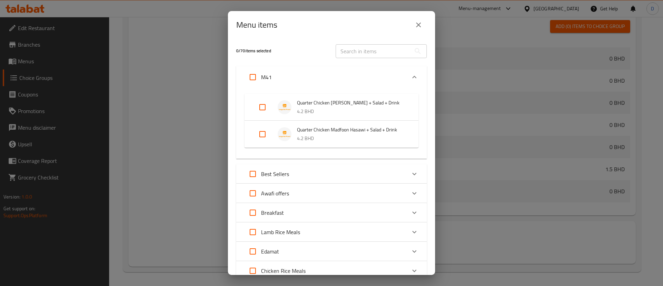
click at [256, 76] on input "Expand" at bounding box center [252, 77] width 17 height 17
checkbox input "true"
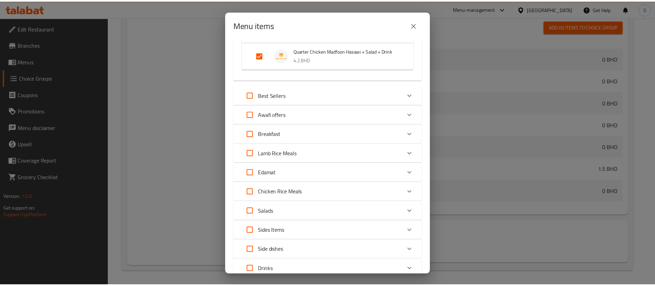
scroll to position [131, 0]
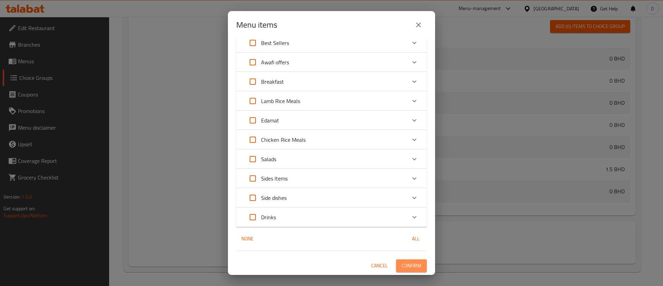
click at [404, 261] on span "Confirm" at bounding box center [412, 265] width 20 height 9
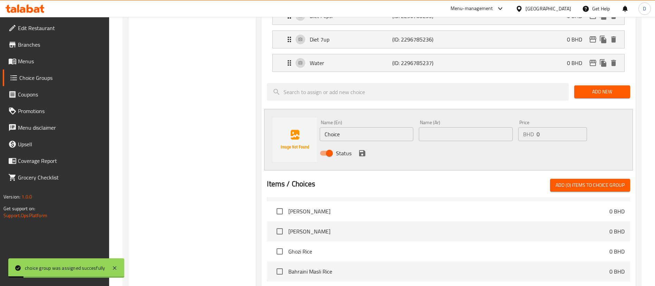
scroll to position [292, 0]
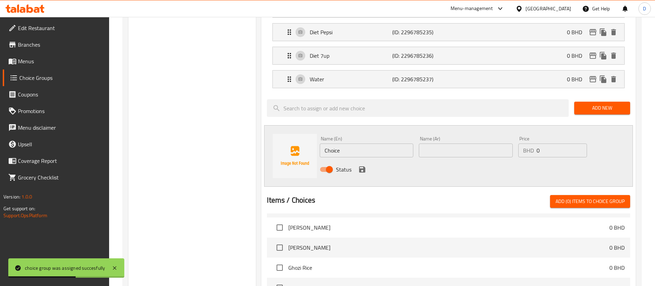
click at [36, 64] on span "Menus" at bounding box center [61, 61] width 86 height 8
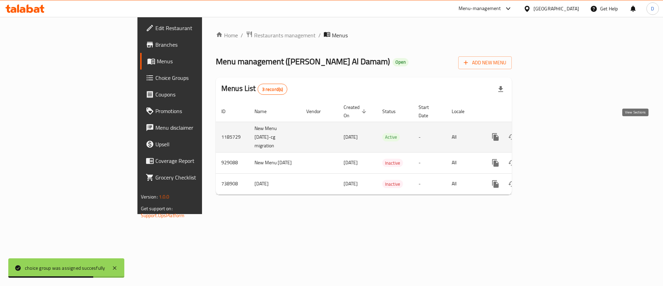
click at [549, 133] on icon "enhanced table" at bounding box center [545, 137] width 8 height 8
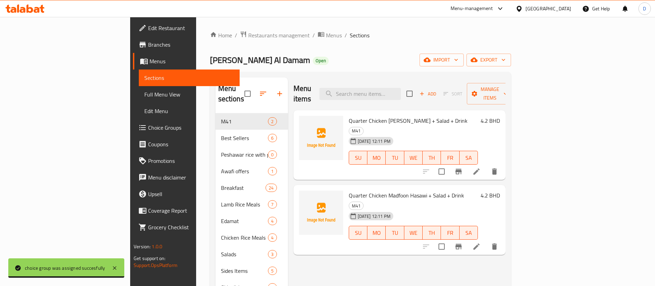
click at [276, 61] on div "Bokhari Al Damam Open import export" at bounding box center [360, 60] width 301 height 13
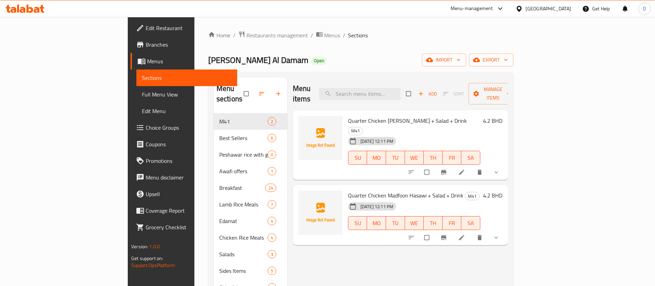
click at [508, 160] on div "Menu items Add Sort Manage items Quarter Chicken Mandi Rice + Salad + Drink M41…" at bounding box center [397, 220] width 221 height 286
click at [500, 168] on icon "show more" at bounding box center [496, 171] width 7 height 7
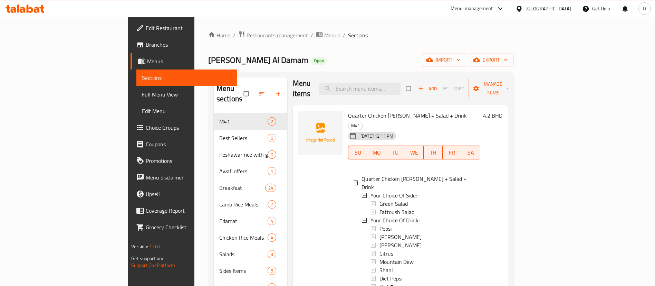
scroll to position [52, 0]
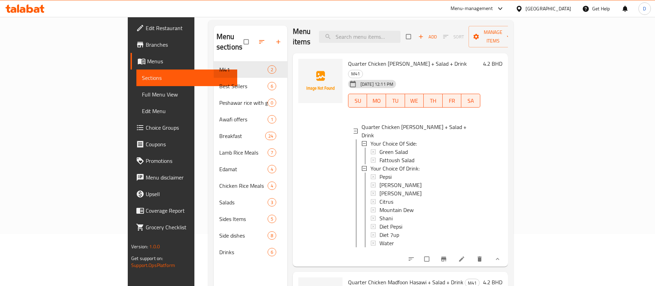
click at [296, 95] on div at bounding box center [321, 160] width 50 height 208
click at [505, 251] on button "show more" at bounding box center [497, 258] width 17 height 15
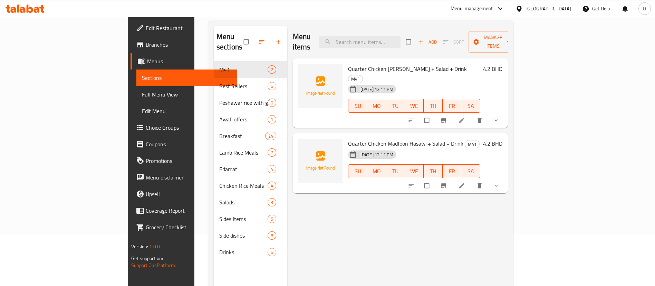
scroll to position [0, 0]
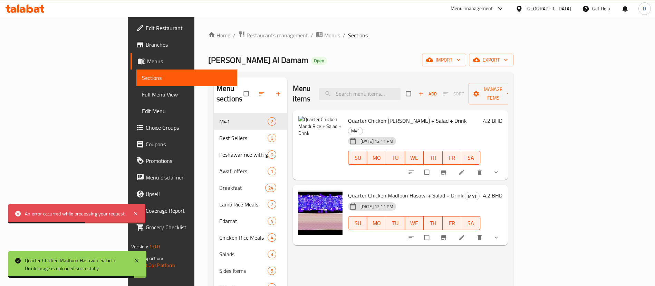
drag, startPoint x: 378, startPoint y: 248, endPoint x: 303, endPoint y: 233, distance: 76.8
click at [376, 248] on div "Menu items Add Sort Manage items Quarter Chicken Mandi Rice + Salad + Drink M41…" at bounding box center [397, 220] width 221 height 286
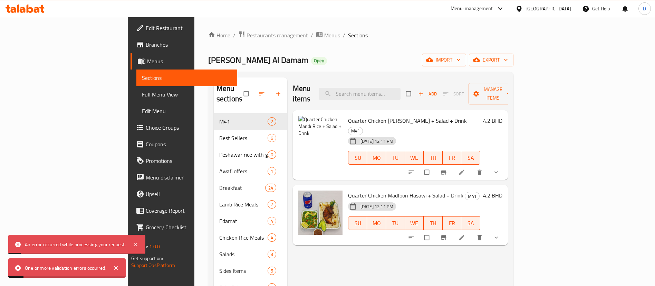
click at [324, 52] on div "Home / Restaurants management / Menus / Sections Bokhari Al Damam Open import e…" at bounding box center [360, 200] width 305 height 338
click at [369, 54] on div "[PERSON_NAME] Al Damam Open import export" at bounding box center [360, 60] width 305 height 13
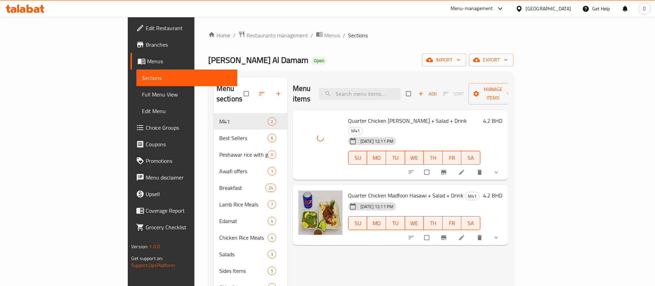
click at [336, 35] on ol "Home / Restaurants management / Menus / Sections" at bounding box center [360, 35] width 305 height 9
click at [146, 40] on span "Branches" at bounding box center [189, 44] width 86 height 8
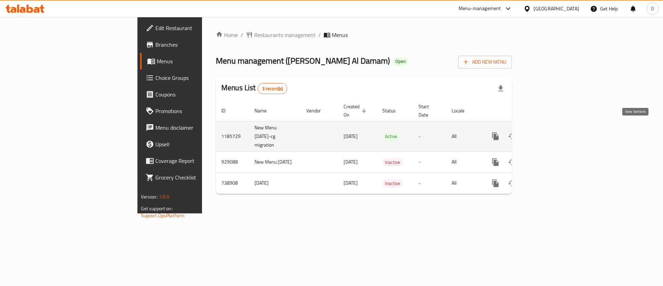
click at [549, 132] on icon "enhanced table" at bounding box center [545, 136] width 8 height 8
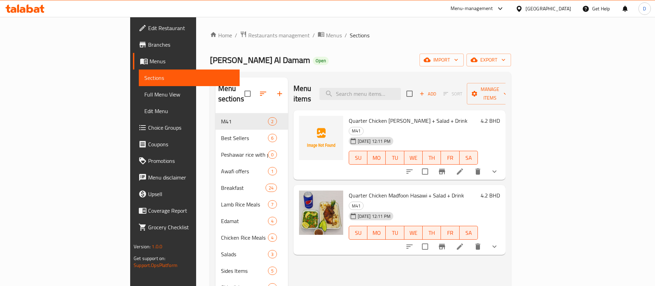
click at [423, 38] on ol "Home / Restaurants management / Menus / Sections" at bounding box center [360, 35] width 301 height 9
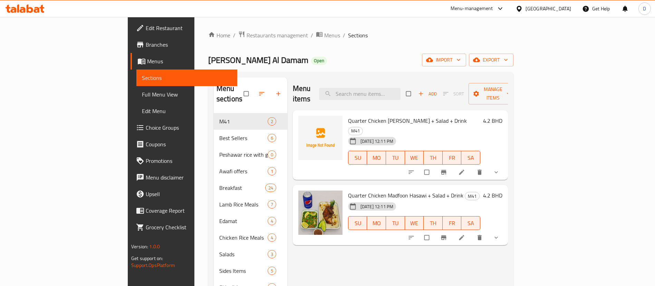
click at [472, 166] on li at bounding box center [462, 171] width 19 height 11
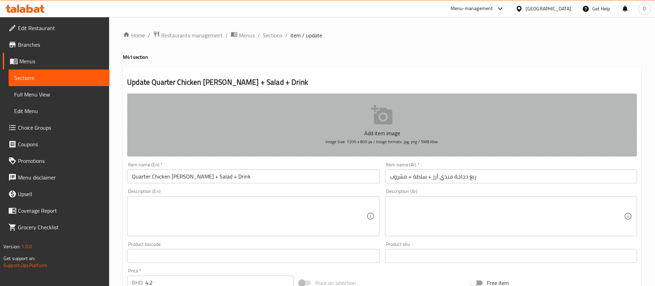
click at [385, 122] on icon "button" at bounding box center [381, 114] width 21 height 19
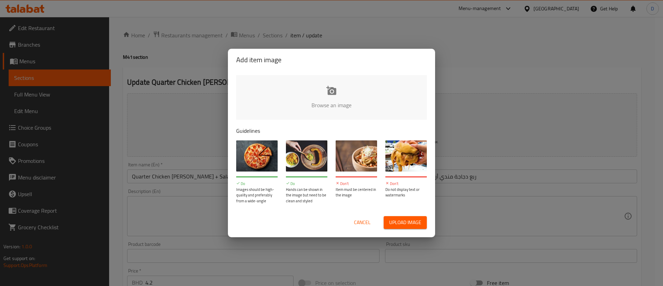
click at [329, 92] on input "file" at bounding box center [564, 107] width 657 height 65
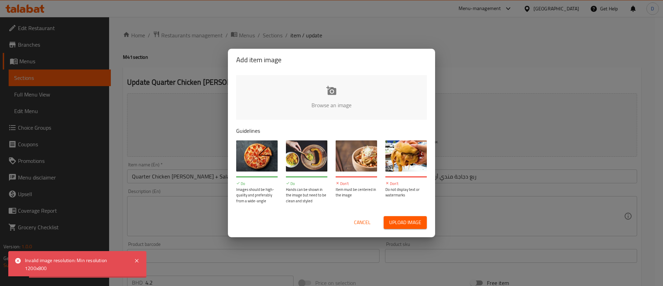
click at [341, 104] on input "file" at bounding box center [564, 107] width 657 height 65
type input "C:\fakepath\Mandi (1).png"
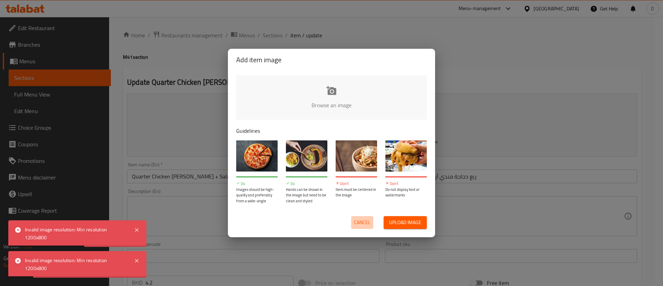
click at [362, 222] on span "Cancel" at bounding box center [362, 222] width 17 height 9
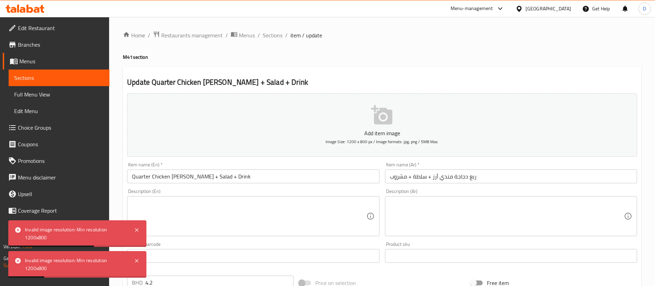
click at [370, 76] on div "Update Quarter Chicken [PERSON_NAME] + Salad + Drink Add item image Image Size:…" at bounding box center [382, 288] width 518 height 442
drag, startPoint x: 464, startPoint y: 38, endPoint x: 475, endPoint y: 1, distance: 38.6
click at [464, 36] on ol "Home / Restaurants management / Menus / Sections / item / update" at bounding box center [382, 35] width 518 height 9
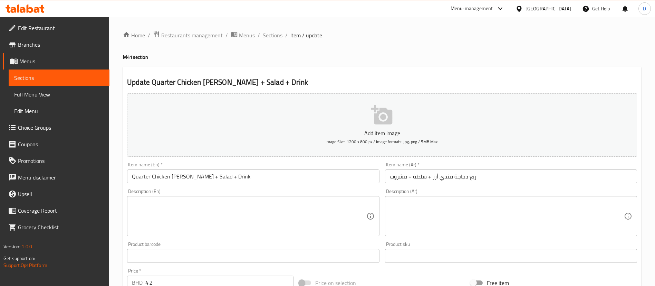
click at [290, 64] on div "Home / Restaurants management / Menus / Sections / item / update M41 section Up…" at bounding box center [382, 272] width 518 height 483
click at [269, 35] on span "Sections" at bounding box center [273, 35] width 20 height 8
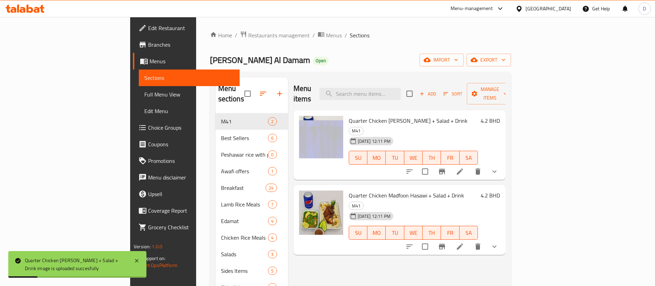
click at [322, 59] on div "Bokhari Al Damam Open import export" at bounding box center [360, 60] width 301 height 13
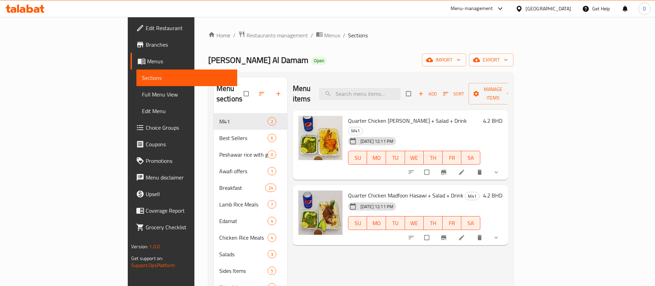
click at [472, 232] on li at bounding box center [462, 237] width 19 height 11
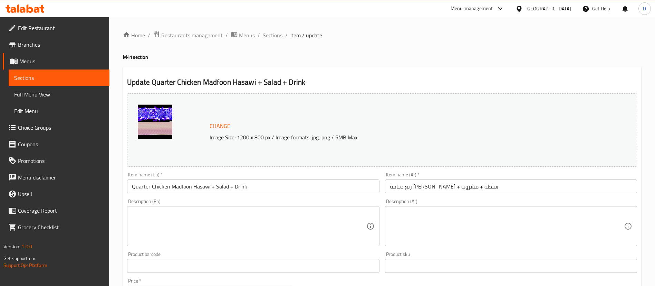
click at [204, 32] on span "Restaurants management" at bounding box center [191, 35] width 61 height 8
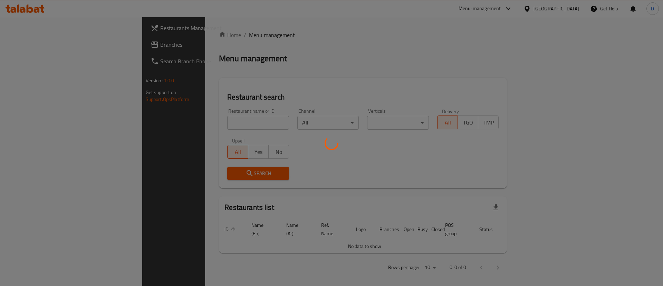
click at [194, 127] on div at bounding box center [331, 143] width 663 height 286
drag, startPoint x: 194, startPoint y: 125, endPoint x: 193, endPoint y: 140, distance: 14.9
click at [193, 136] on div at bounding box center [331, 143] width 663 height 286
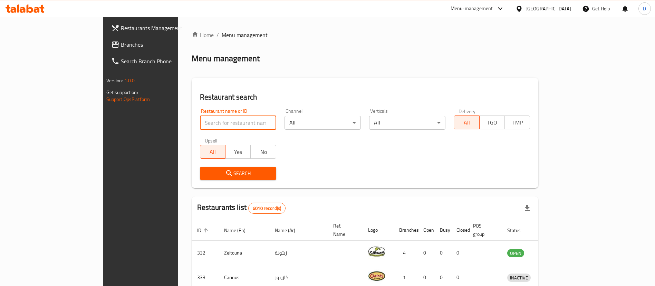
click at [200, 122] on input "search" at bounding box center [238, 123] width 76 height 14
type input "food junction"
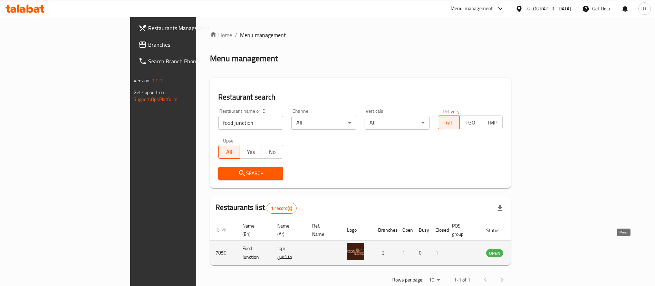
click at [531, 248] on icon "enhanced table" at bounding box center [526, 252] width 8 height 8
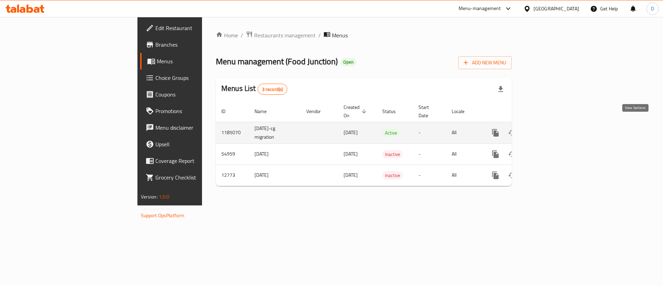
click at [549, 128] on icon "enhanced table" at bounding box center [545, 132] width 8 height 8
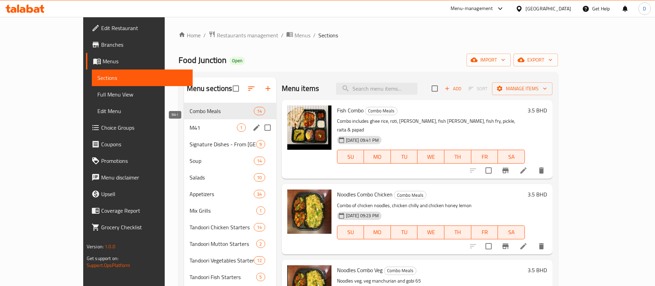
click at [190, 128] on span "M41" at bounding box center [214, 127] width 48 height 8
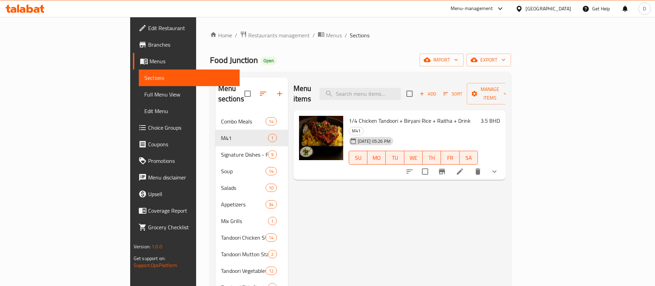
click at [354, 115] on span "1/4 Chicken Tandoori + Biryani Rice + Raitha + Drink" at bounding box center [410, 120] width 122 height 10
click at [375, 115] on span "1/4 Chicken Tandoori + Biryani Rice + Raitha + Drink" at bounding box center [410, 120] width 122 height 10
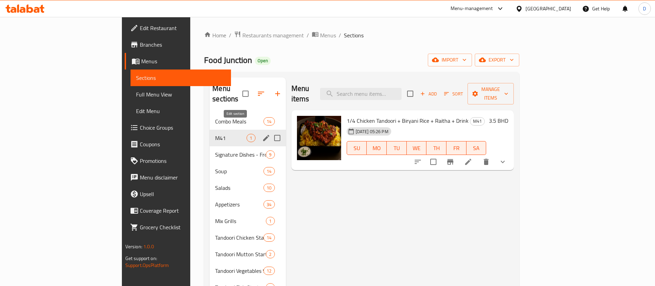
click at [263, 135] on icon "edit" at bounding box center [266, 138] width 6 height 6
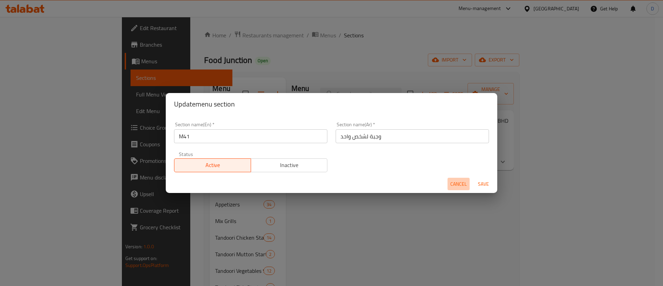
click at [449, 182] on button "Cancel" at bounding box center [458, 183] width 22 height 13
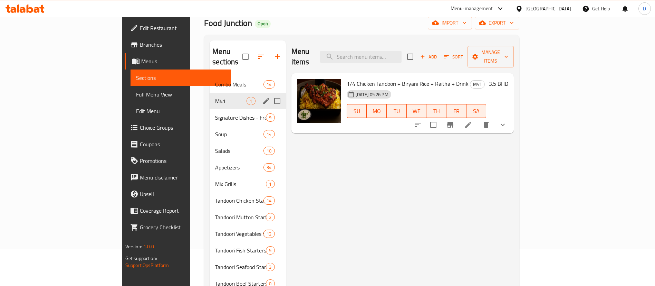
scroll to position [52, 0]
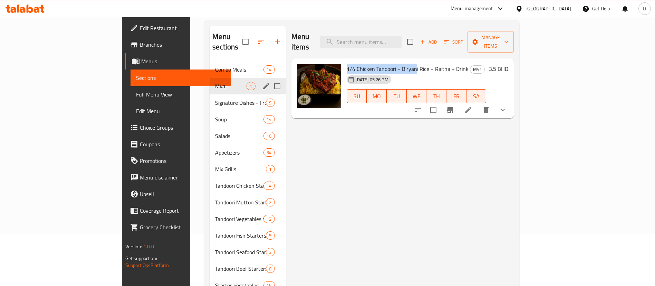
drag, startPoint x: 314, startPoint y: 57, endPoint x: 385, endPoint y: 55, distance: 71.5
click at [385, 61] on div "1/4 Chicken Tandoori + Biryani Rice + Raitha + Drink M41 [DATE] 05:26 PM SU MO …" at bounding box center [416, 88] width 145 height 55
click at [385, 64] on span "1/4 Chicken Tandoori + Biryani Rice + Raitha + Drink" at bounding box center [408, 69] width 122 height 10
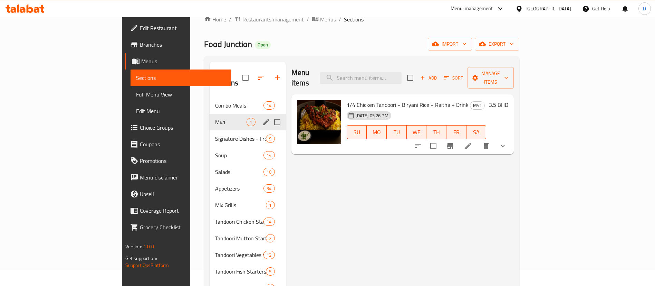
scroll to position [0, 0]
